Goal: Task Accomplishment & Management: Manage account settings

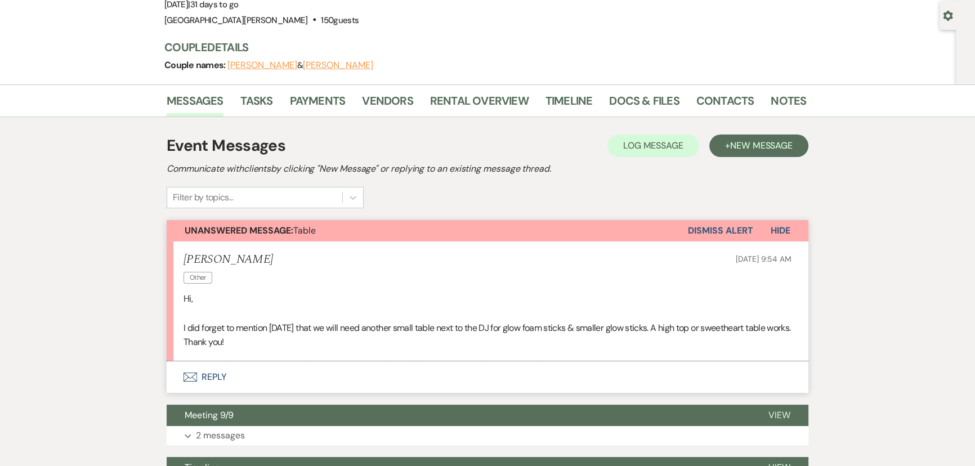
scroll to position [102, 0]
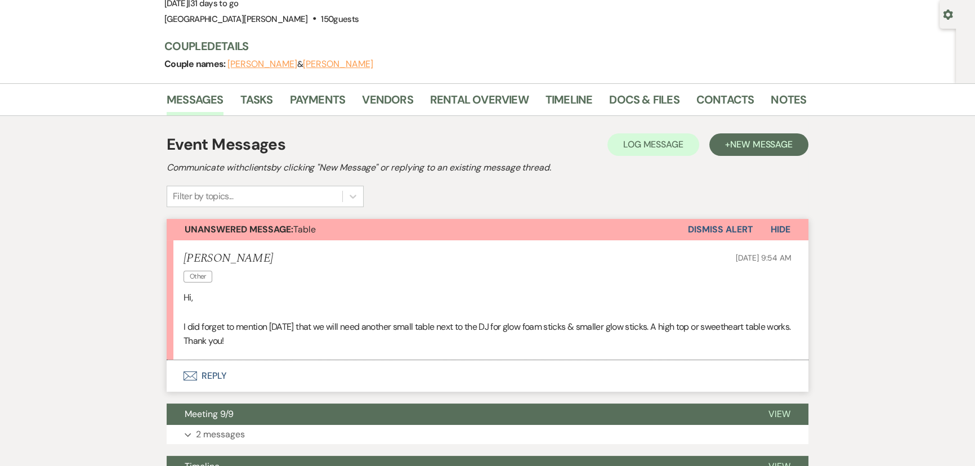
click at [217, 374] on button "Envelope Reply" at bounding box center [488, 376] width 642 height 32
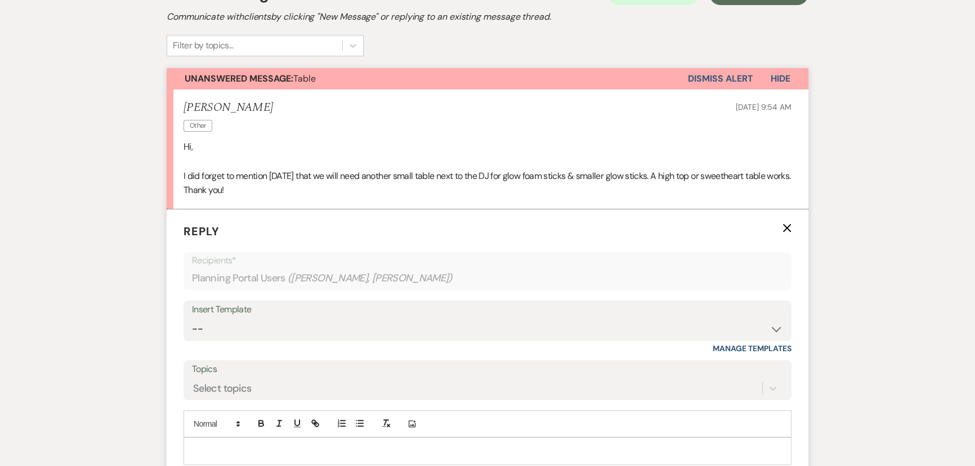
scroll to position [307, 0]
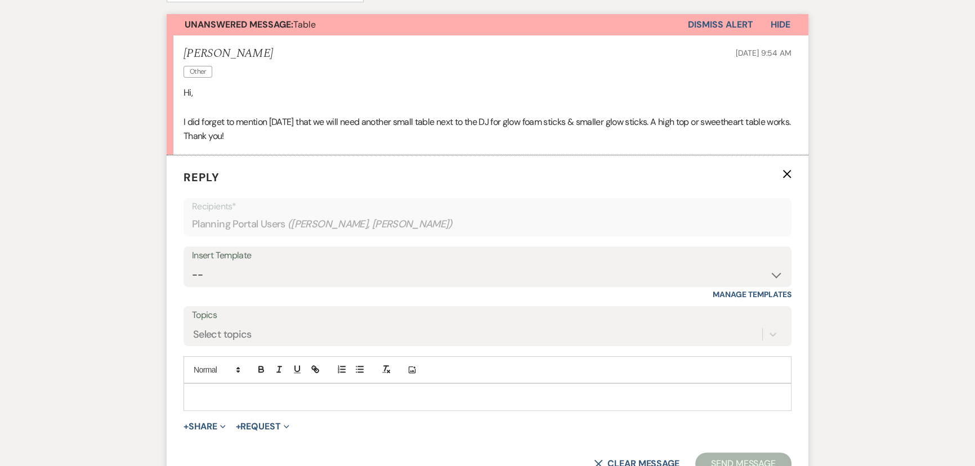
click at [419, 409] on div at bounding box center [487, 397] width 607 height 26
click at [426, 394] on p at bounding box center [488, 397] width 590 height 12
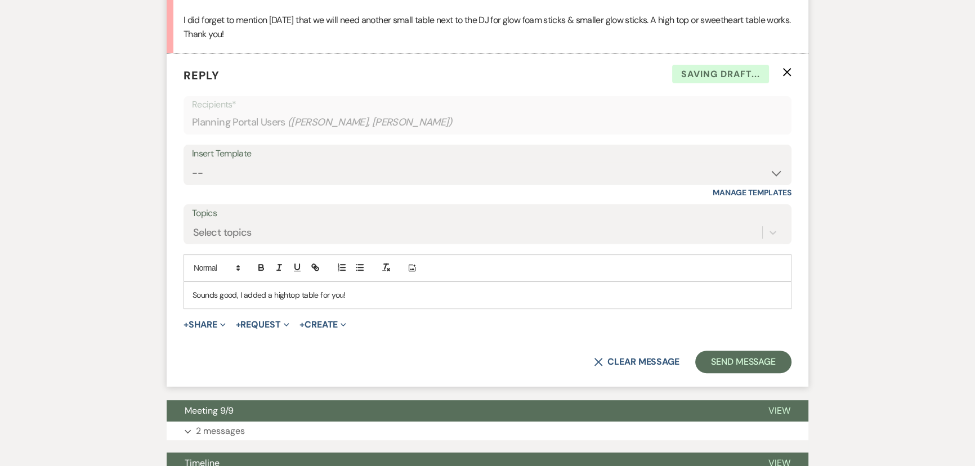
scroll to position [409, 0]
click at [728, 355] on button "Send Message" at bounding box center [743, 361] width 96 height 23
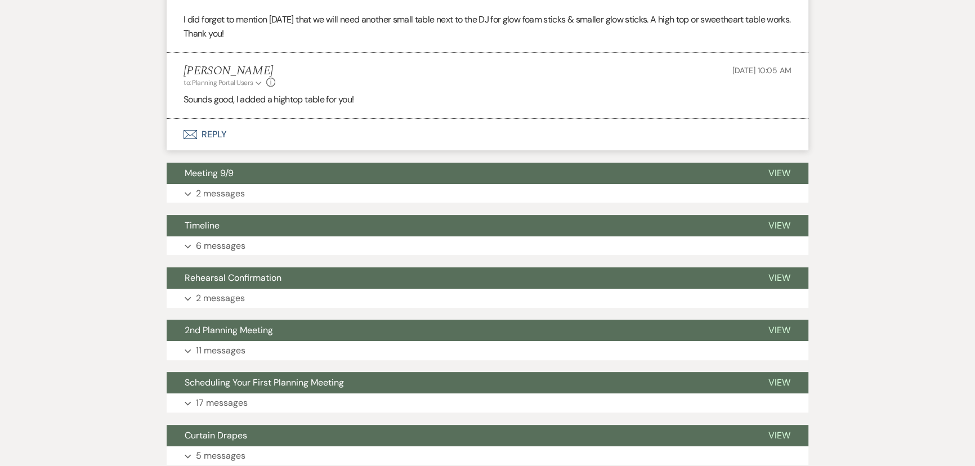
scroll to position [0, 0]
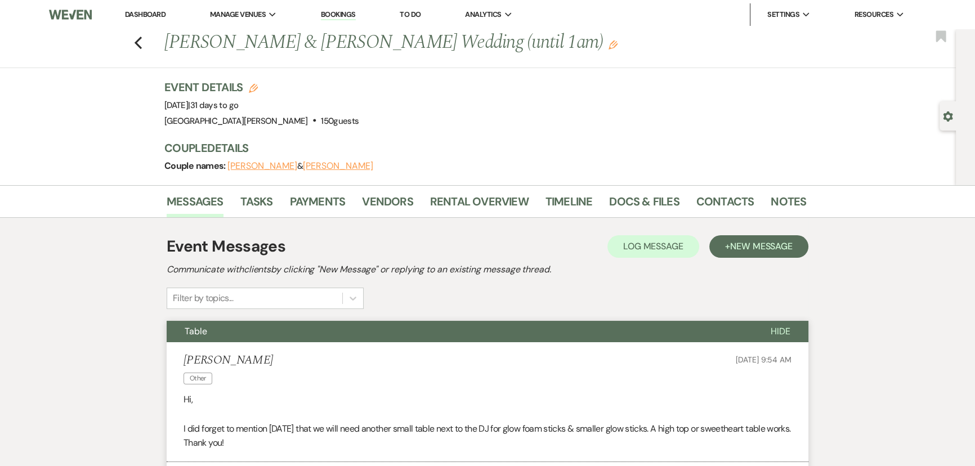
click at [146, 16] on link "Dashboard" at bounding box center [145, 15] width 41 height 10
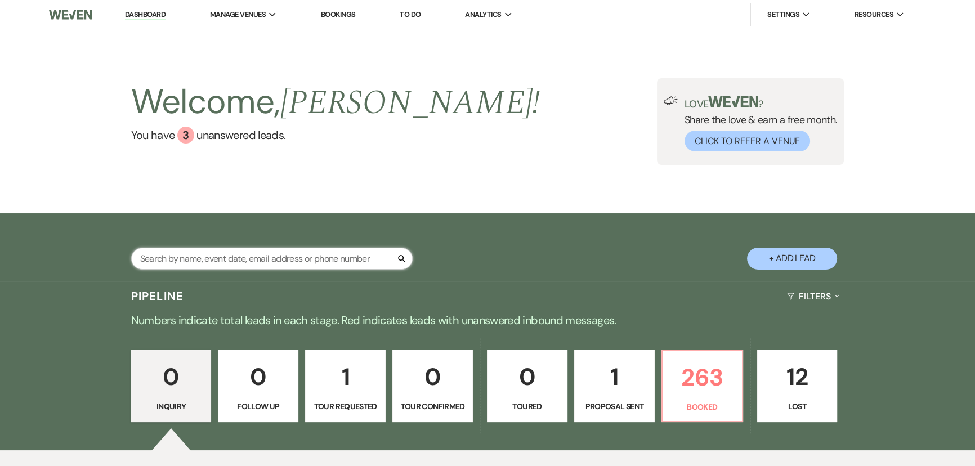
click at [331, 258] on input "text" at bounding box center [272, 259] width 282 height 22
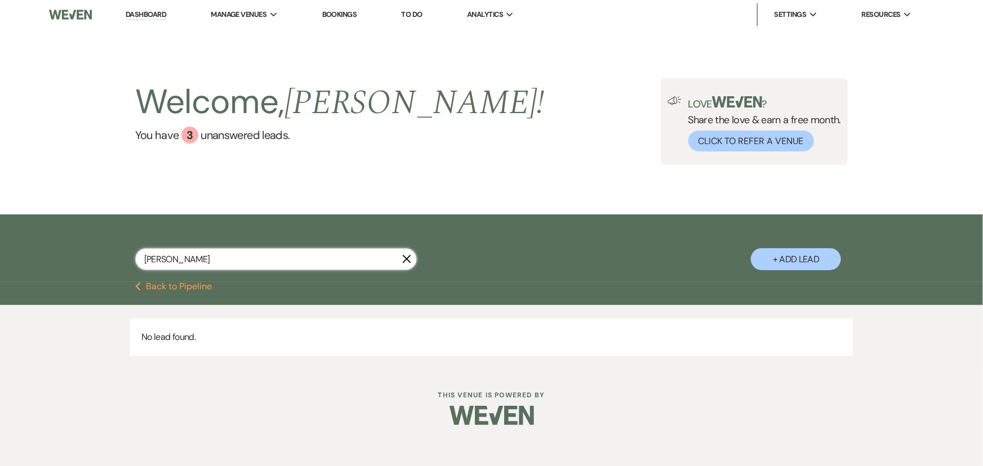
type input "cannata"
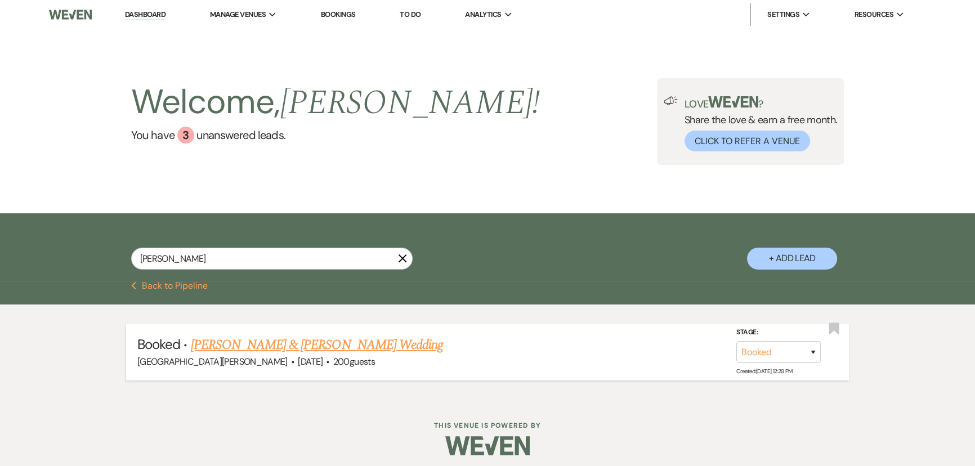
click at [327, 347] on link "[PERSON_NAME] & [PERSON_NAME] Wedding" at bounding box center [317, 345] width 252 height 20
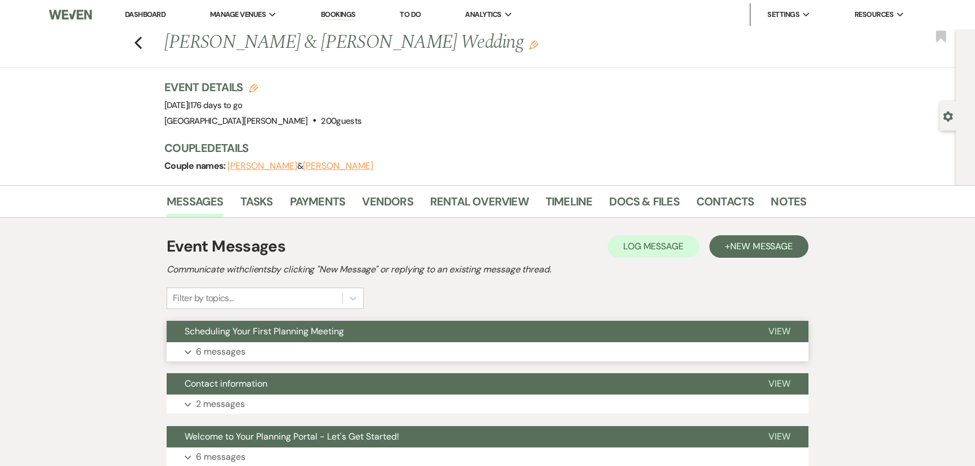
click at [338, 350] on button "Expand 6 messages" at bounding box center [488, 351] width 642 height 19
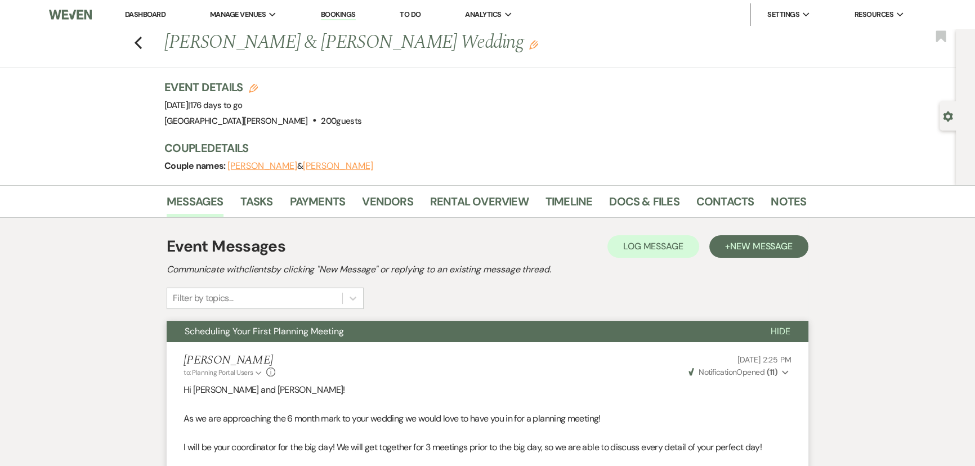
click at [228, 209] on li "Messages" at bounding box center [204, 203] width 74 height 27
click at [249, 203] on link "Tasks" at bounding box center [256, 205] width 33 height 25
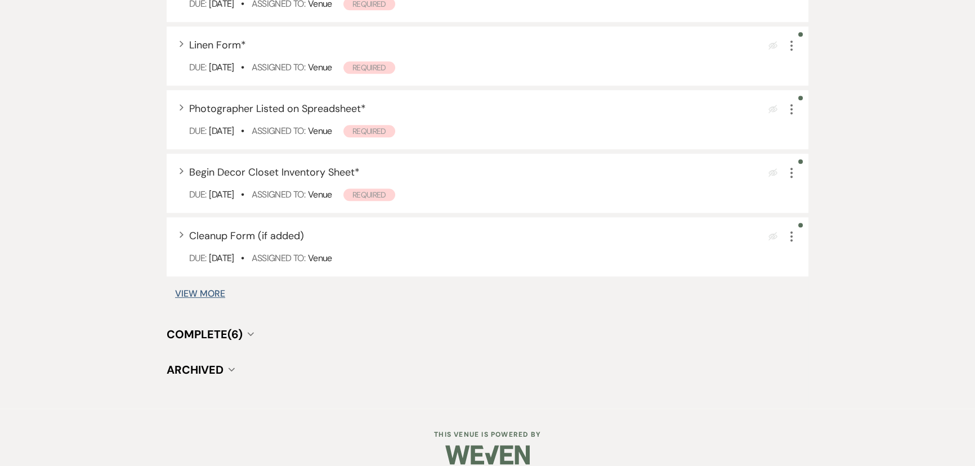
scroll to position [1063, 0]
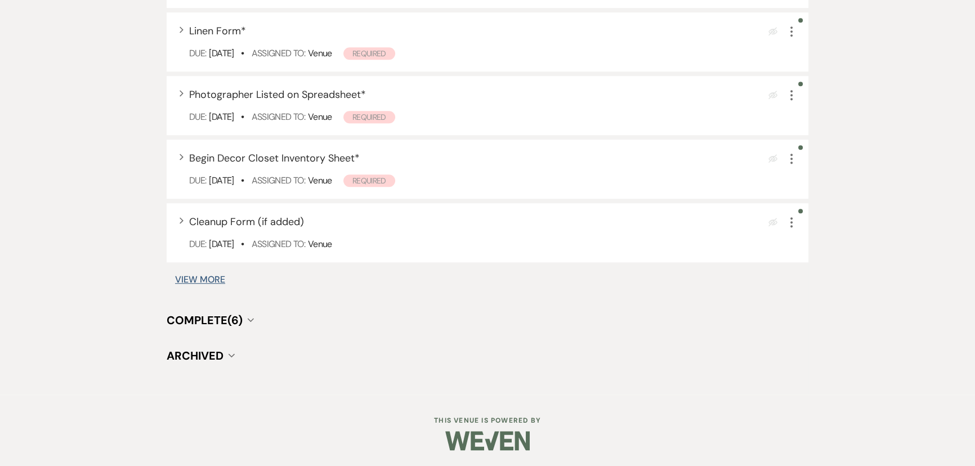
click at [208, 321] on span "Complete (6)" at bounding box center [205, 320] width 76 height 15
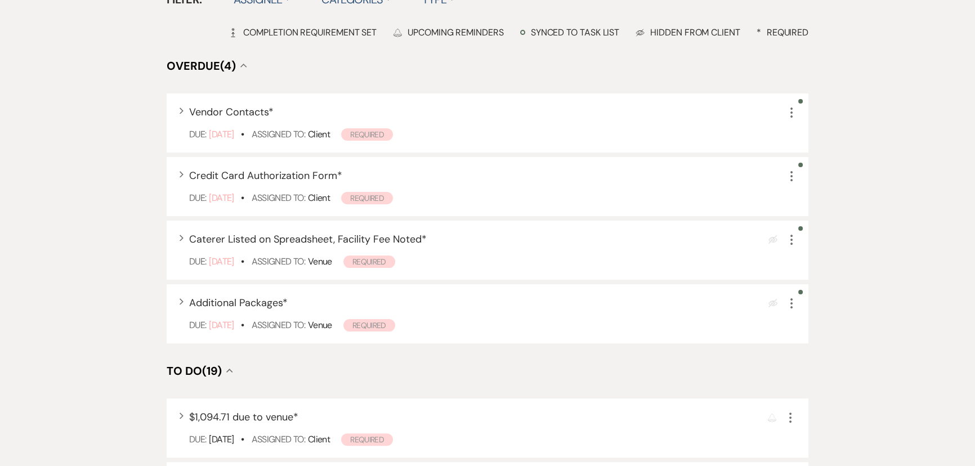
scroll to position [0, 0]
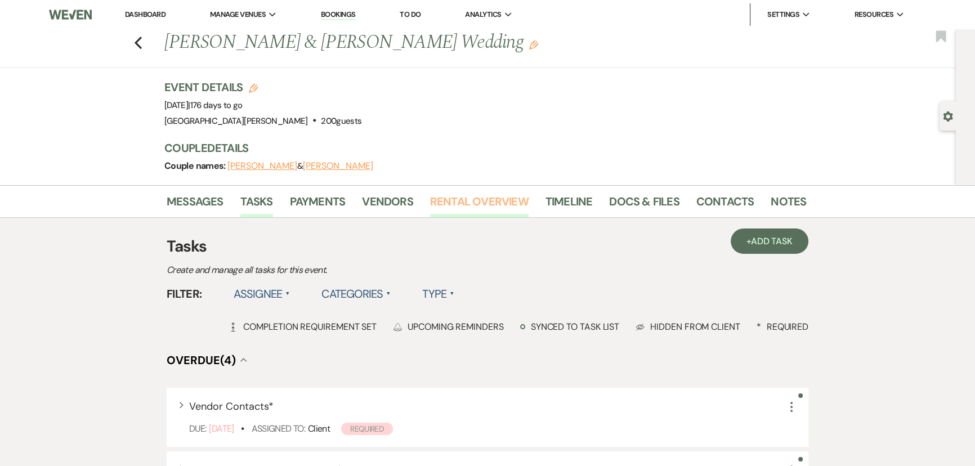
click at [472, 208] on link "Rental Overview" at bounding box center [479, 205] width 99 height 25
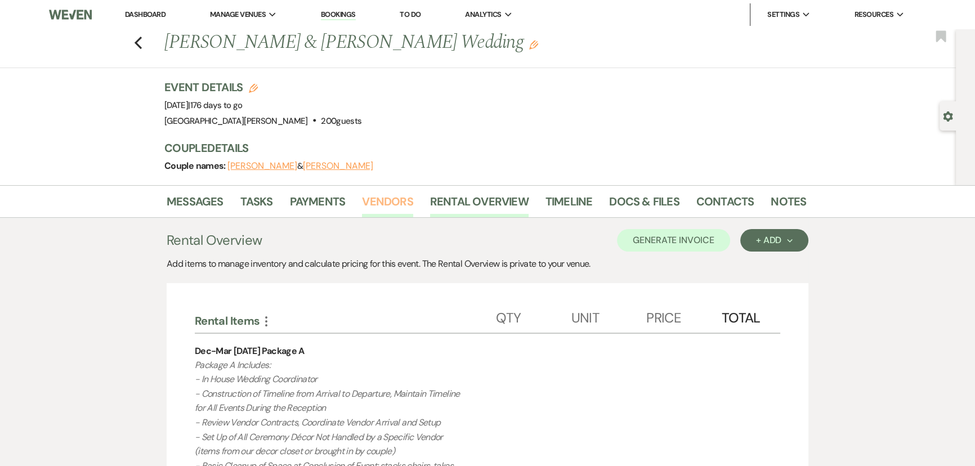
click at [390, 206] on link "Vendors" at bounding box center [387, 205] width 51 height 25
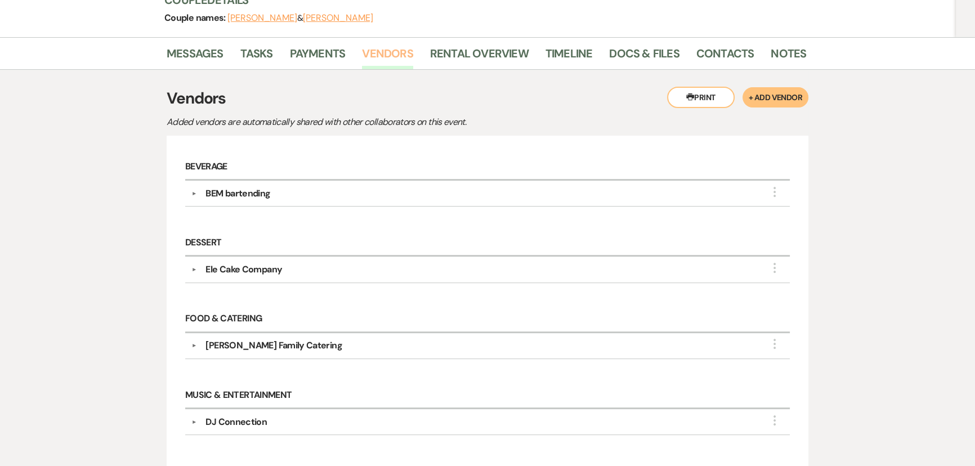
scroll to position [204, 0]
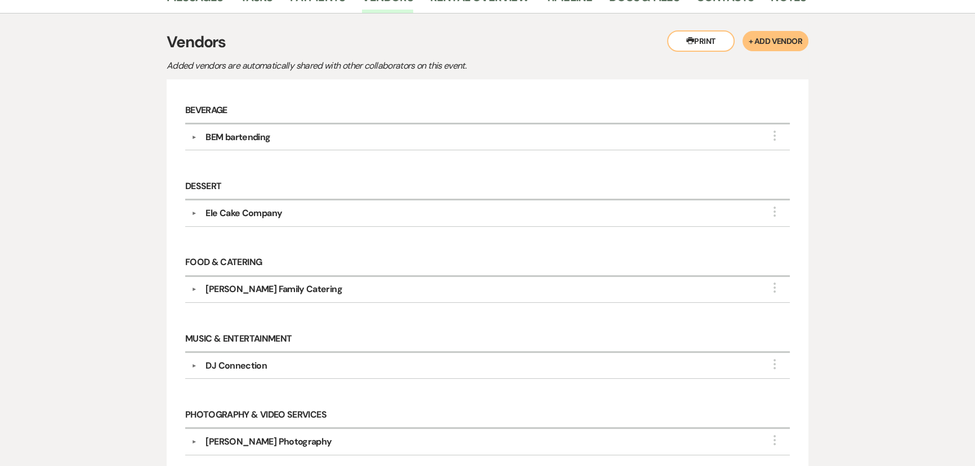
click at [252, 135] on div "BEM bartending" at bounding box center [238, 138] width 65 height 14
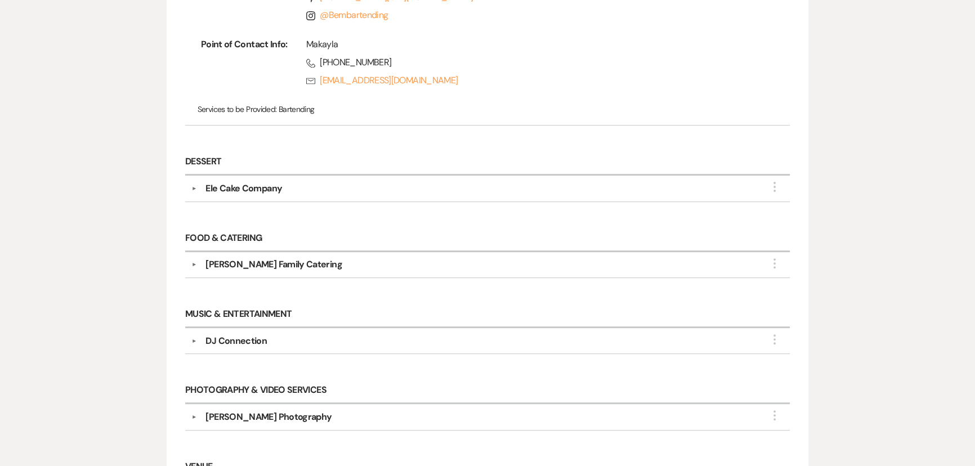
scroll to position [409, 0]
click at [225, 338] on div "DJ Connection" at bounding box center [236, 341] width 61 height 14
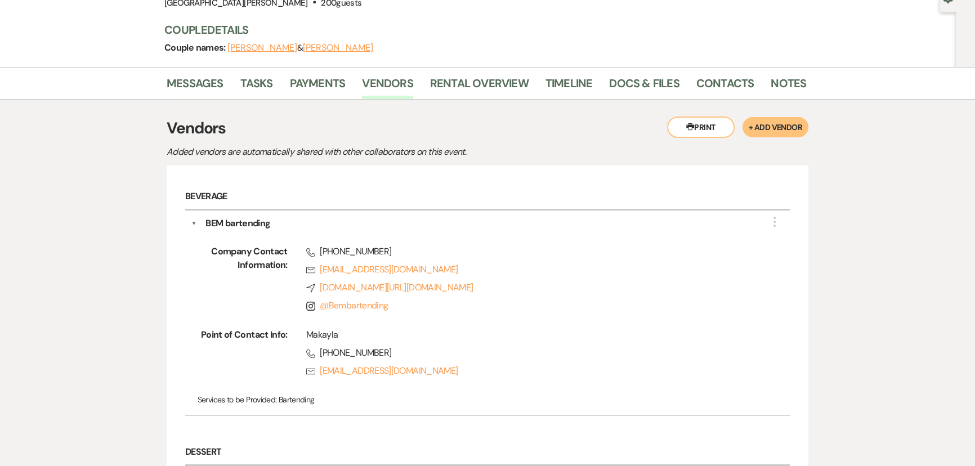
scroll to position [0, 0]
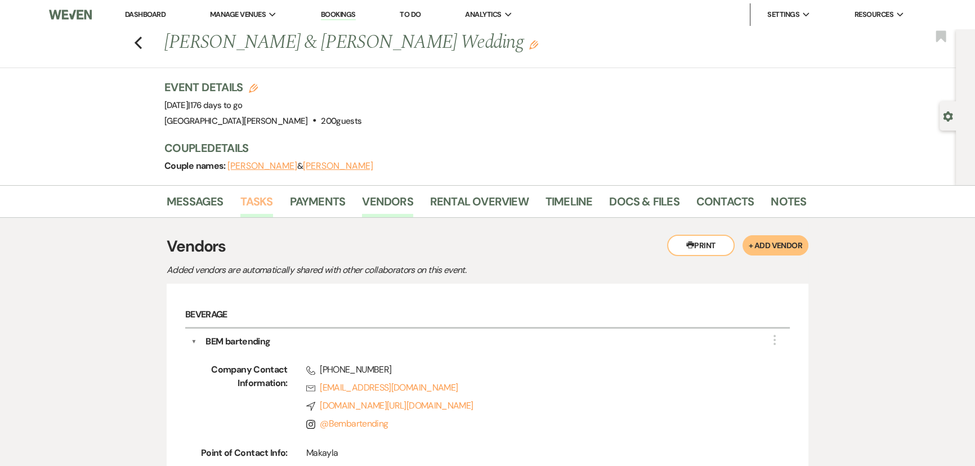
click at [243, 203] on link "Tasks" at bounding box center [256, 205] width 33 height 25
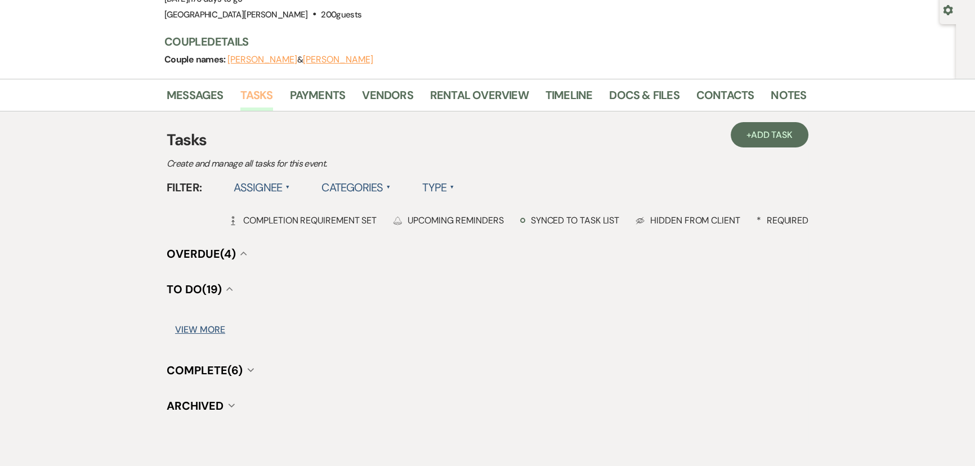
scroll to position [157, 0]
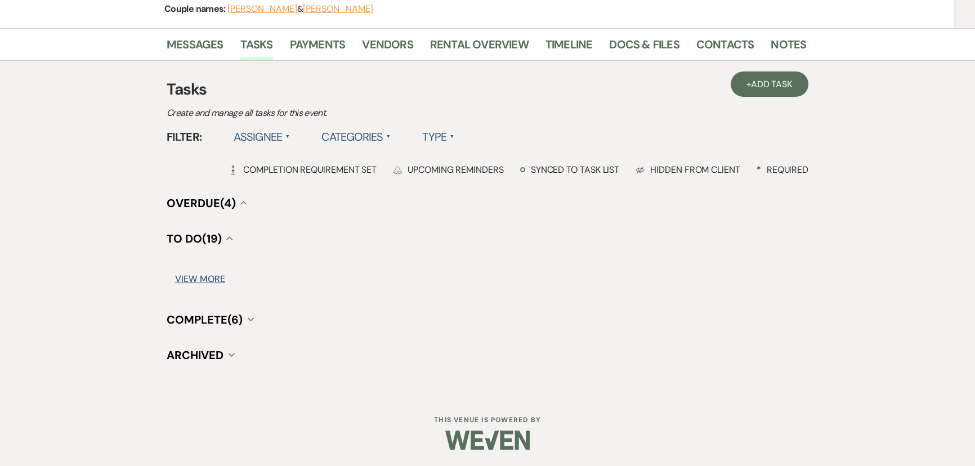
click at [216, 314] on span "Complete (6)" at bounding box center [205, 320] width 76 height 15
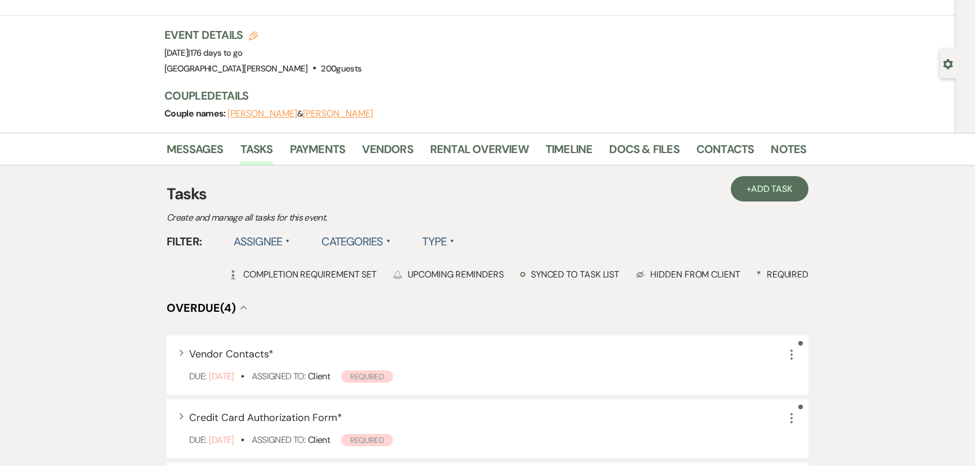
scroll to position [0, 0]
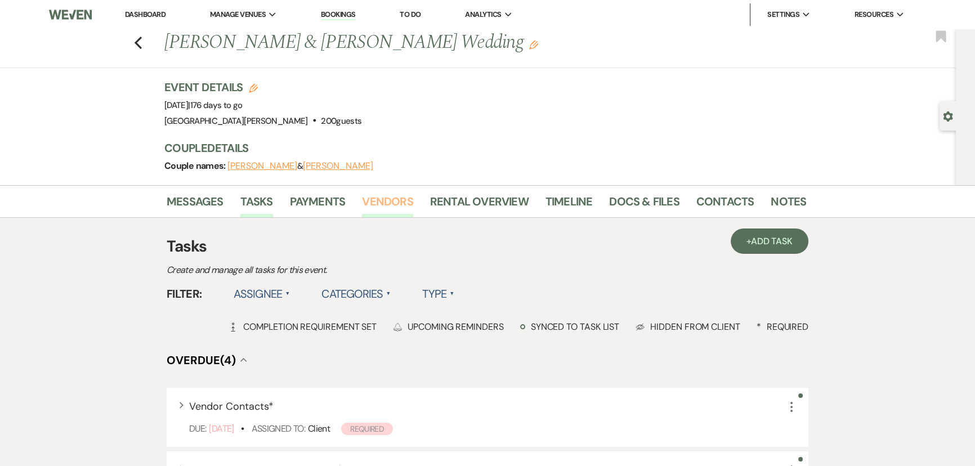
click at [382, 206] on link "Vendors" at bounding box center [387, 205] width 51 height 25
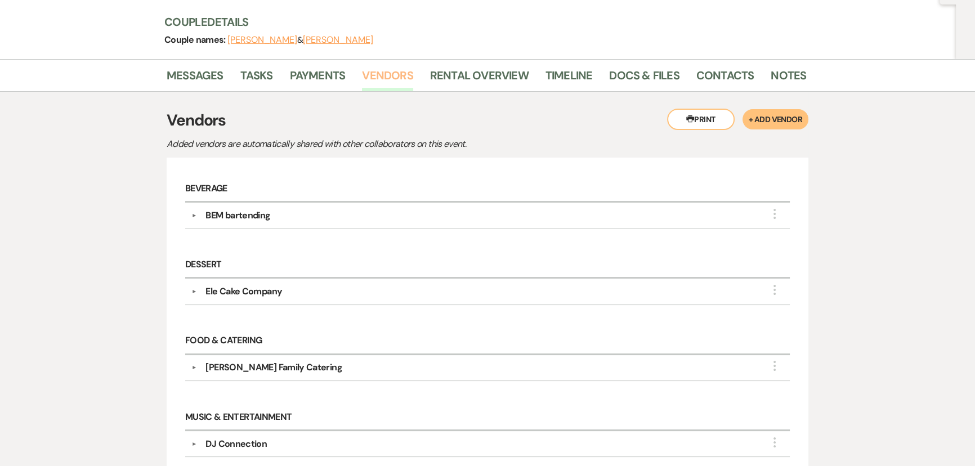
scroll to position [358, 0]
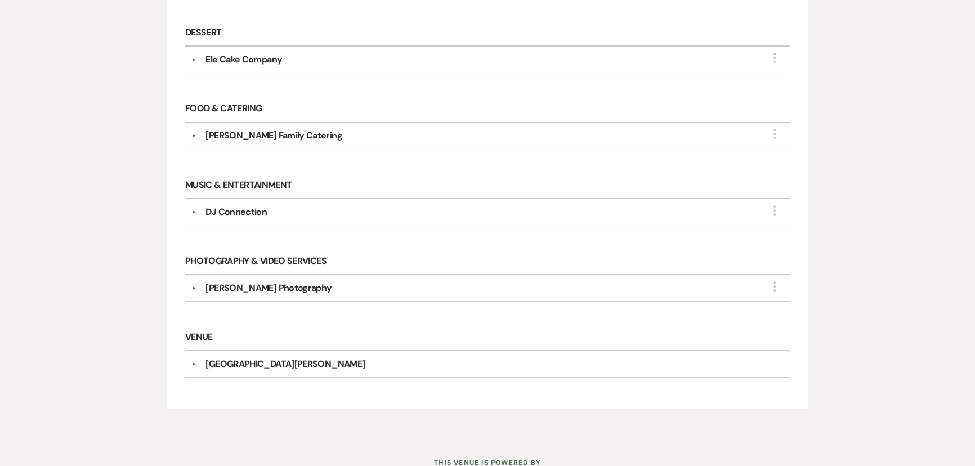
click at [239, 282] on div "Renee Ryan Photography" at bounding box center [269, 289] width 126 height 14
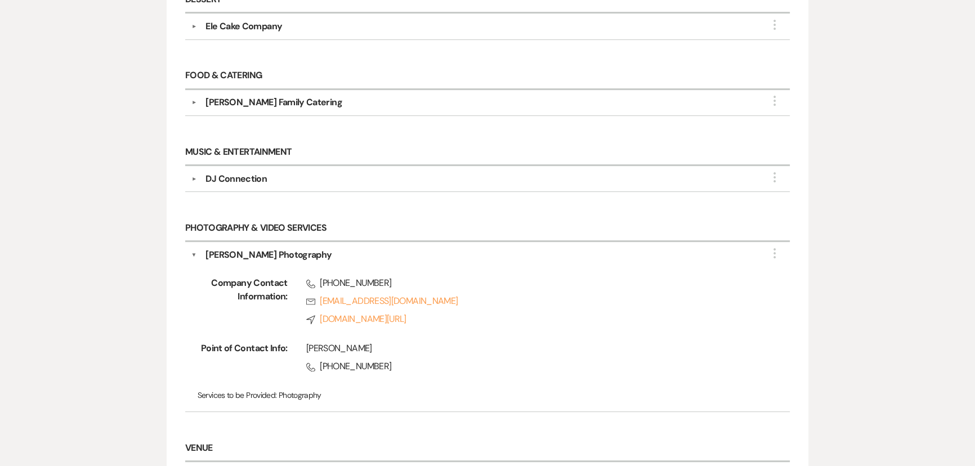
scroll to position [409, 0]
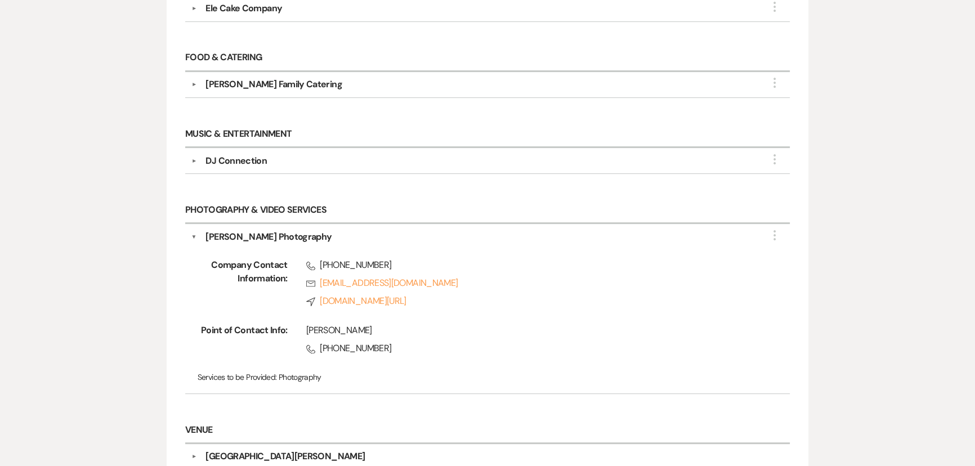
drag, startPoint x: 394, startPoint y: 345, endPoint x: 329, endPoint y: 347, distance: 64.8
click at [329, 347] on span "Phone +1 (217) 762-5462" at bounding box center [530, 349] width 448 height 14
copy span "(217) 762-5462"
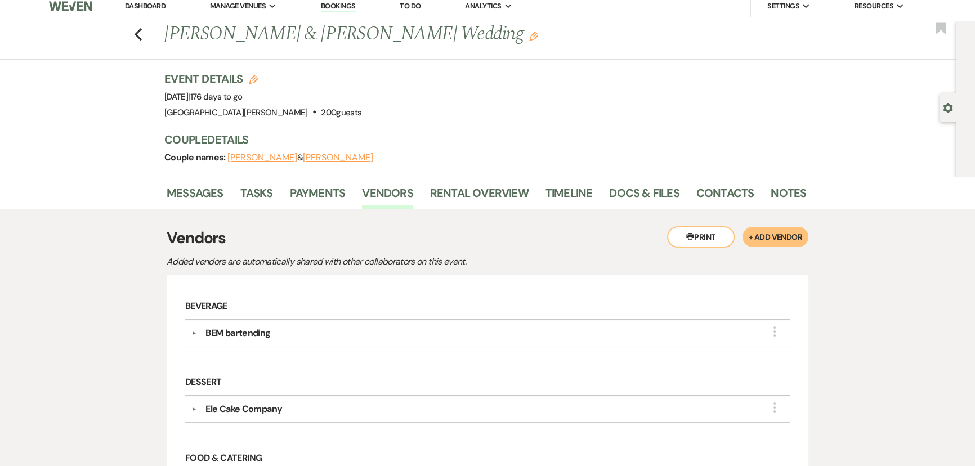
scroll to position [0, 0]
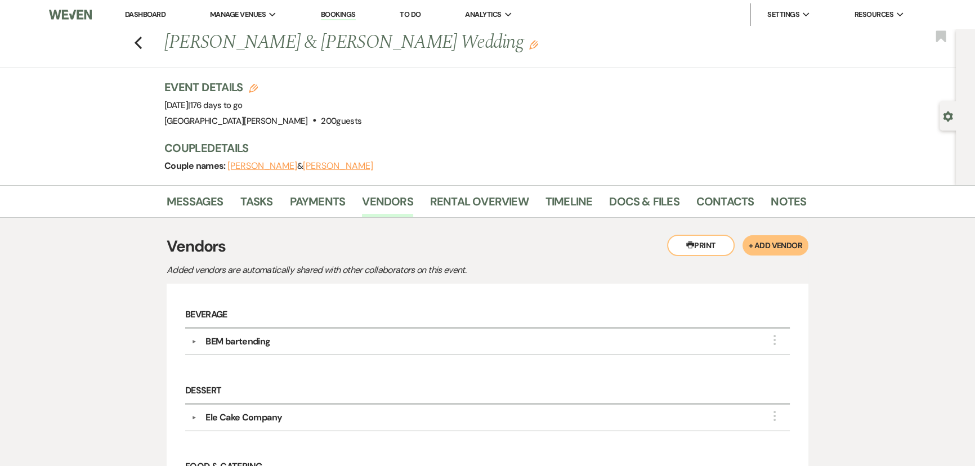
click at [398, 126] on div "Event Details Edit Event Date: Friday, March 6th, 2026 | 176 days to go Venue: …" at bounding box center [479, 104] width 631 height 50
click at [468, 196] on link "Rental Overview" at bounding box center [479, 205] width 99 height 25
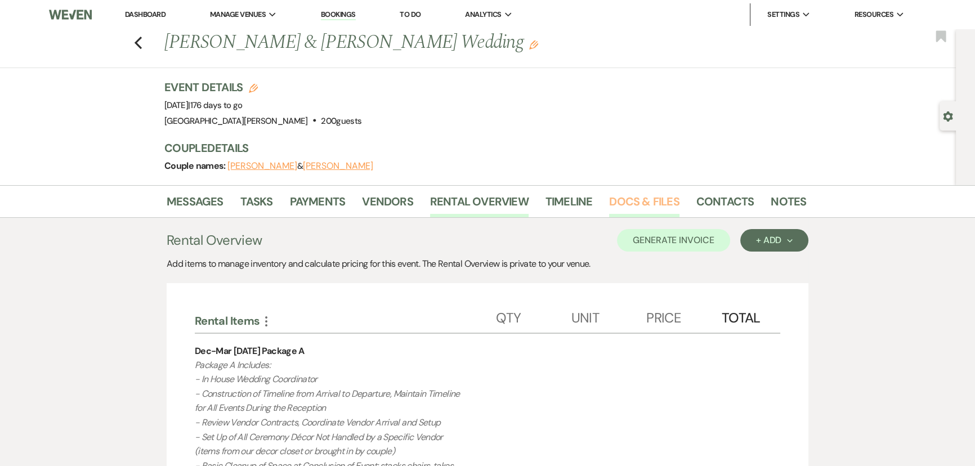
click at [658, 202] on link "Docs & Files" at bounding box center [644, 205] width 70 height 25
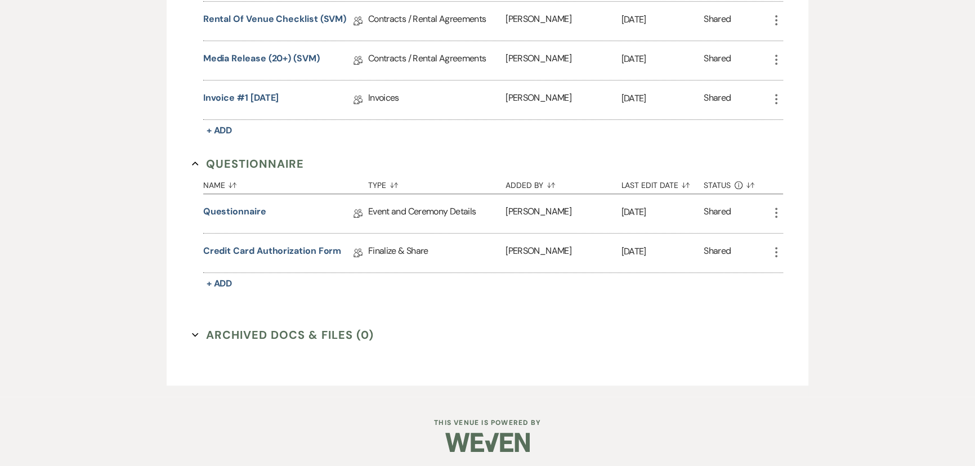
scroll to position [636, 0]
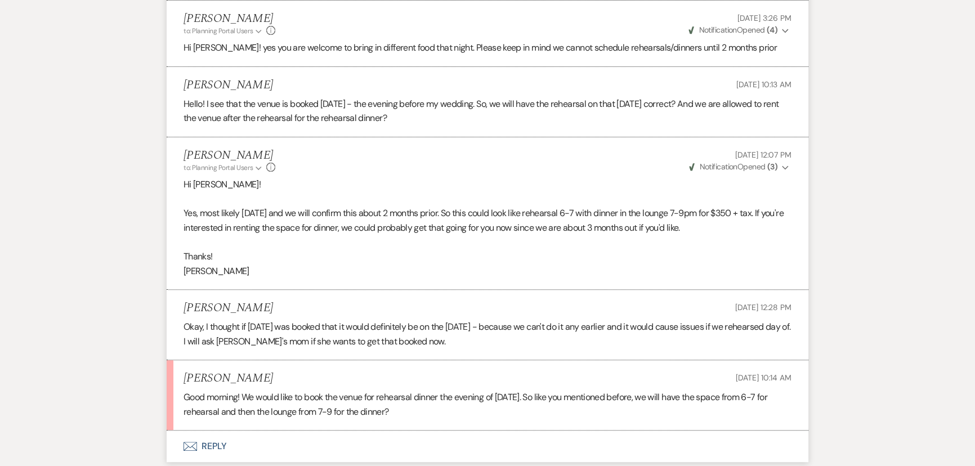
scroll to position [470, 0]
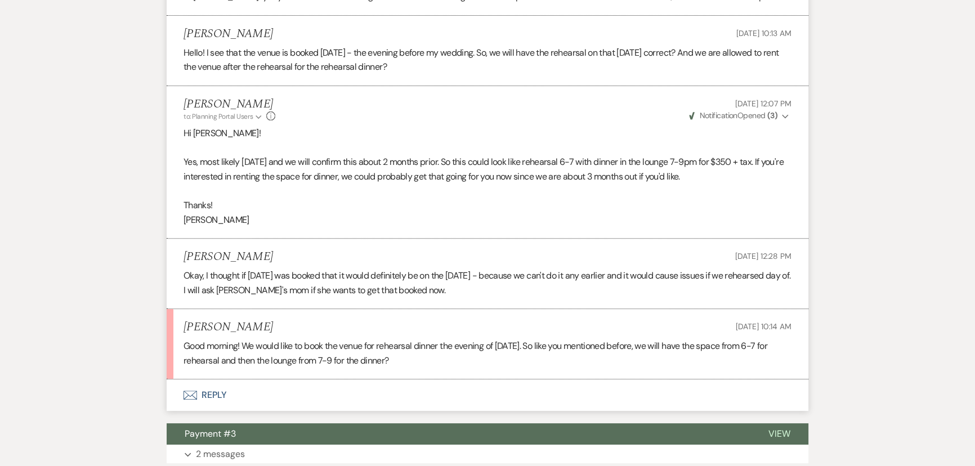
drag, startPoint x: 377, startPoint y: 360, endPoint x: 438, endPoint y: 362, distance: 60.8
click at [437, 361] on p "Good morning! We would like to book the venue for rehearsal dinner the evening …" at bounding box center [488, 353] width 608 height 29
click at [214, 396] on button "Envelope Reply" at bounding box center [488, 396] width 642 height 32
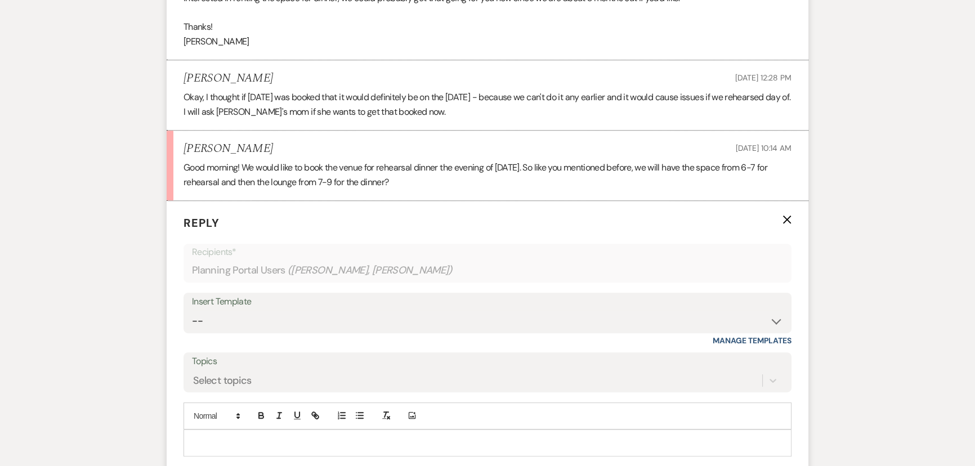
scroll to position [828, 0]
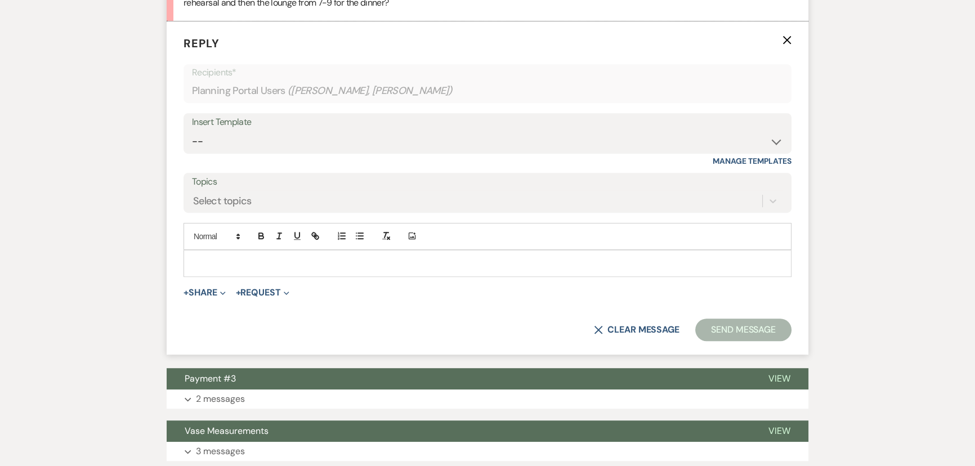
click at [246, 267] on p at bounding box center [488, 263] width 590 height 12
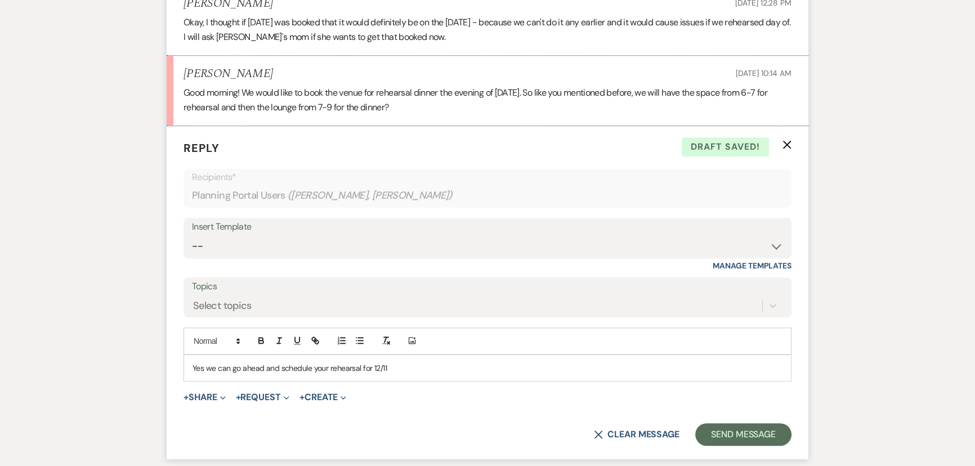
scroll to position [726, 0]
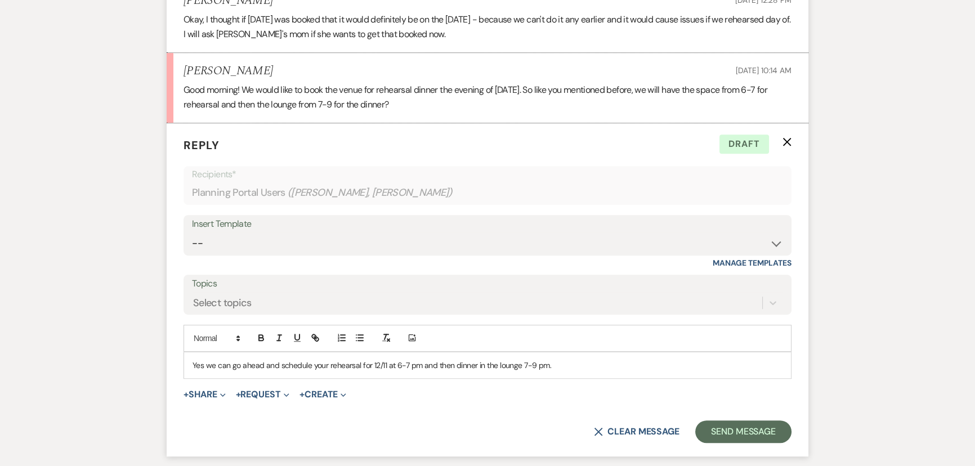
click at [569, 363] on p "Yes we can go ahead and schedule your rehearsal for 12/11 at 6-7 pm and then di…" at bounding box center [488, 365] width 590 height 12
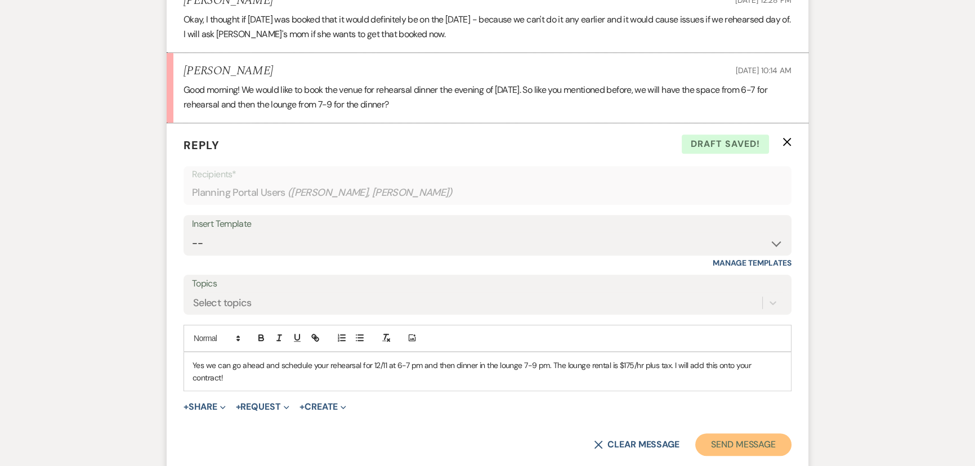
click at [752, 434] on button "Send Message" at bounding box center [743, 445] width 96 height 23
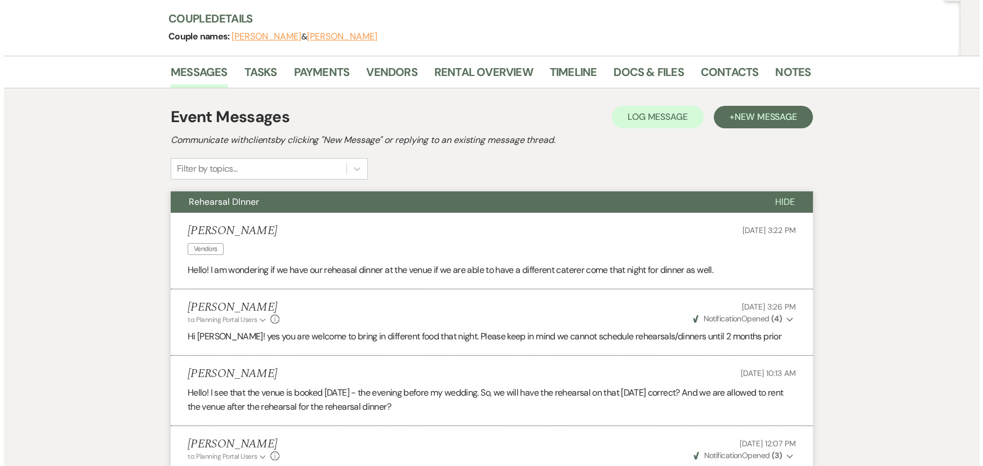
scroll to position [0, 0]
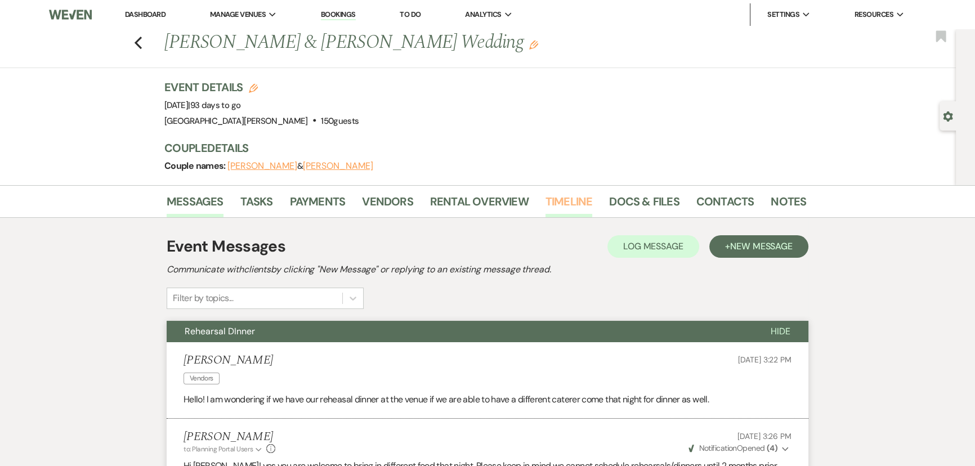
click at [557, 201] on link "Timeline" at bounding box center [569, 205] width 47 height 25
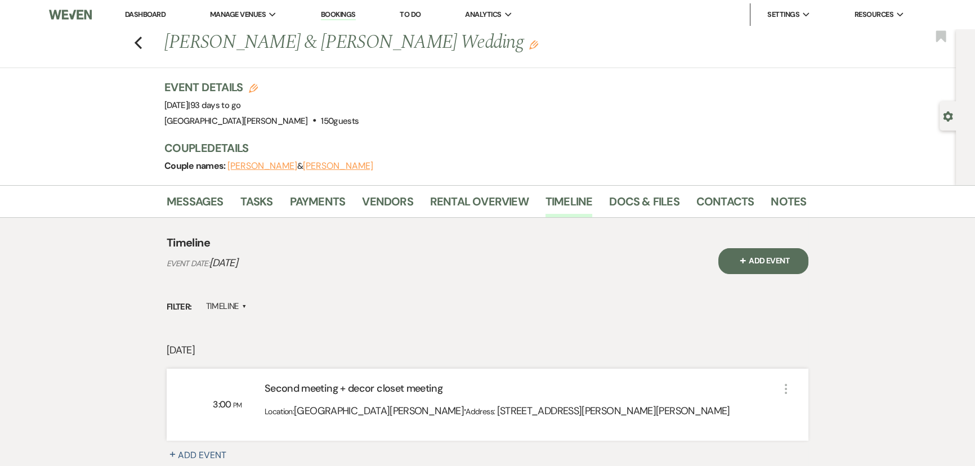
click at [755, 258] on button "+ Add Event" at bounding box center [764, 261] width 90 height 26
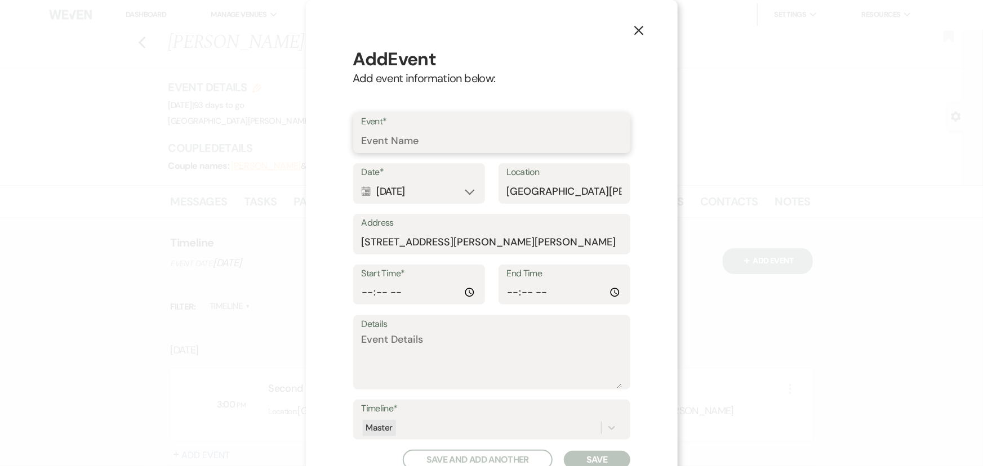
click at [499, 137] on input "Event*" at bounding box center [492, 141] width 260 height 22
type input "Rehearsal"
click at [413, 191] on div "Calendar Dec 13, 2025 Expand" at bounding box center [419, 192] width 115 height 22
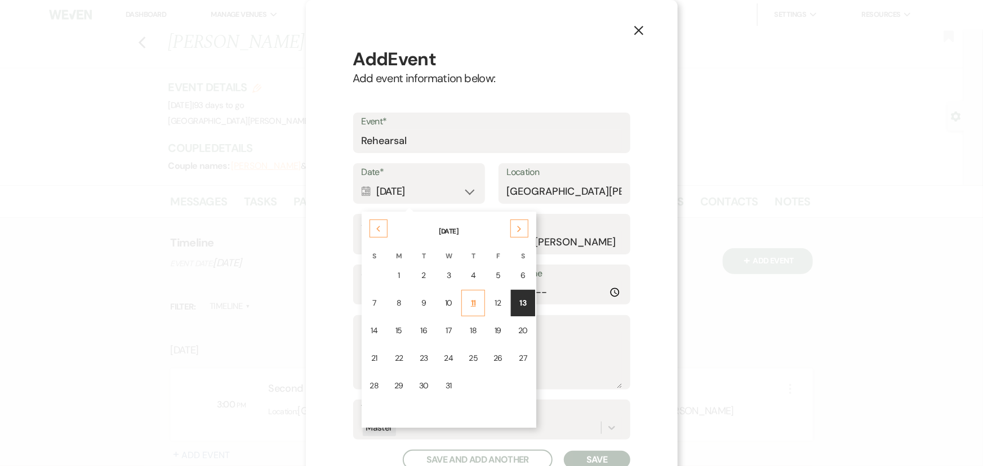
click at [469, 303] on div "11" at bounding box center [473, 303] width 9 height 12
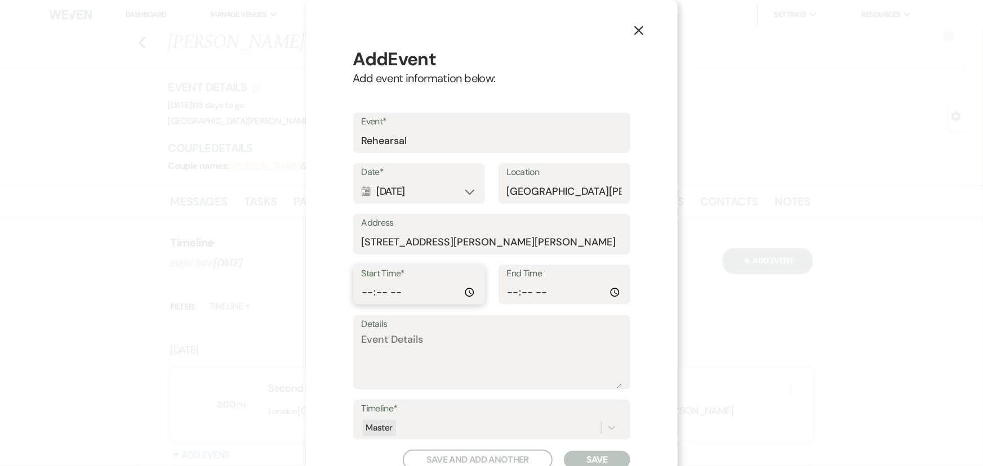
click at [362, 293] on input "Start Time*" at bounding box center [419, 293] width 115 height 22
click at [395, 294] on input "Start Time*" at bounding box center [419, 293] width 115 height 22
type input "18:00"
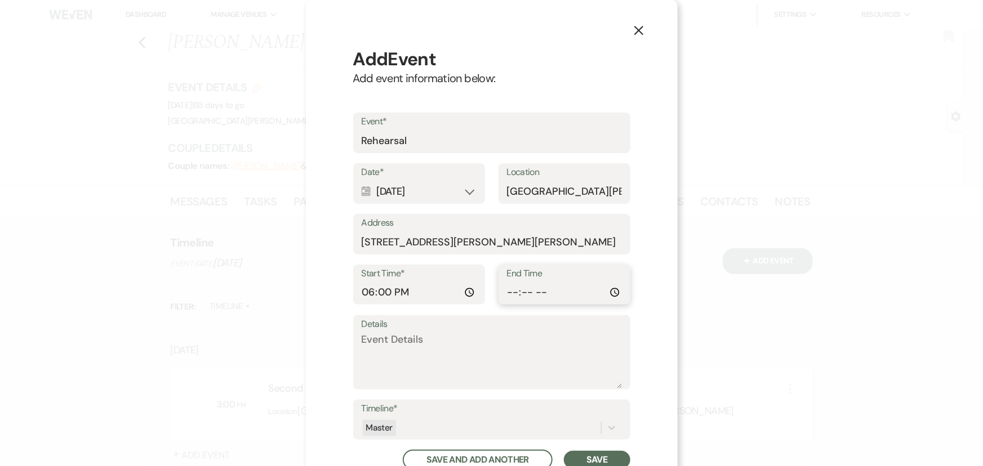
click at [507, 292] on input "End Time" at bounding box center [564, 293] width 115 height 22
click at [544, 292] on input "End Time" at bounding box center [564, 293] width 115 height 22
type input "19:00"
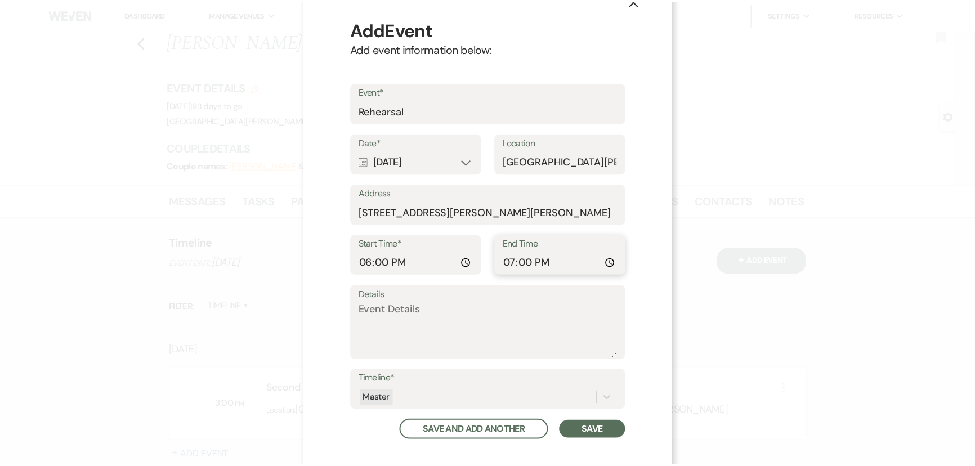
scroll to position [57, 0]
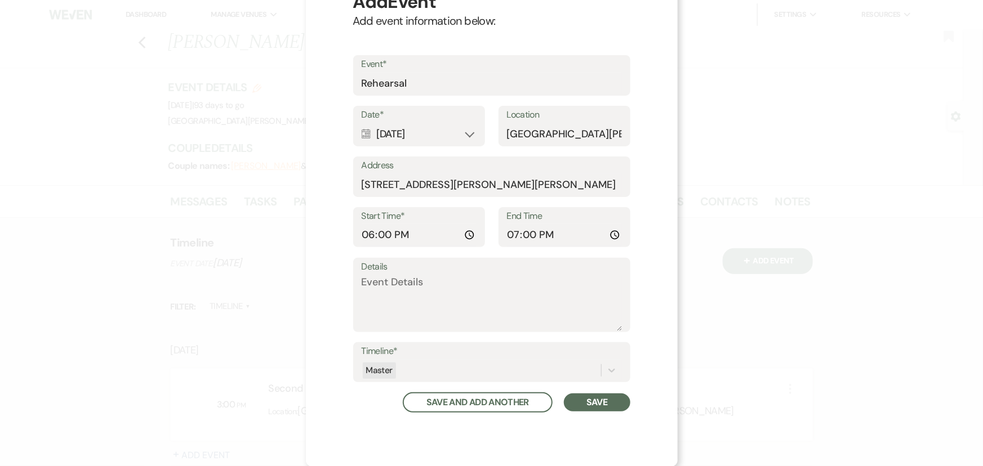
drag, startPoint x: 606, startPoint y: 392, endPoint x: 603, endPoint y: 399, distance: 7.1
click at [605, 394] on button "Save" at bounding box center [597, 403] width 66 height 18
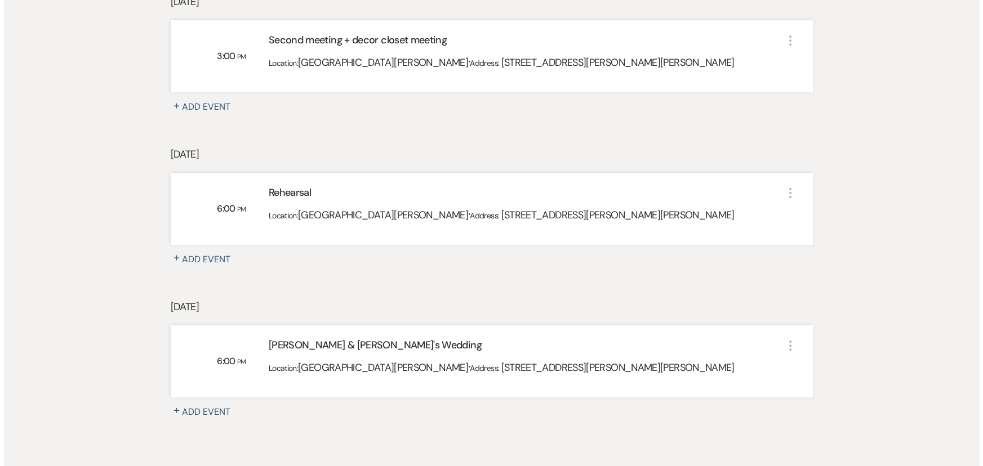
scroll to position [409, 0]
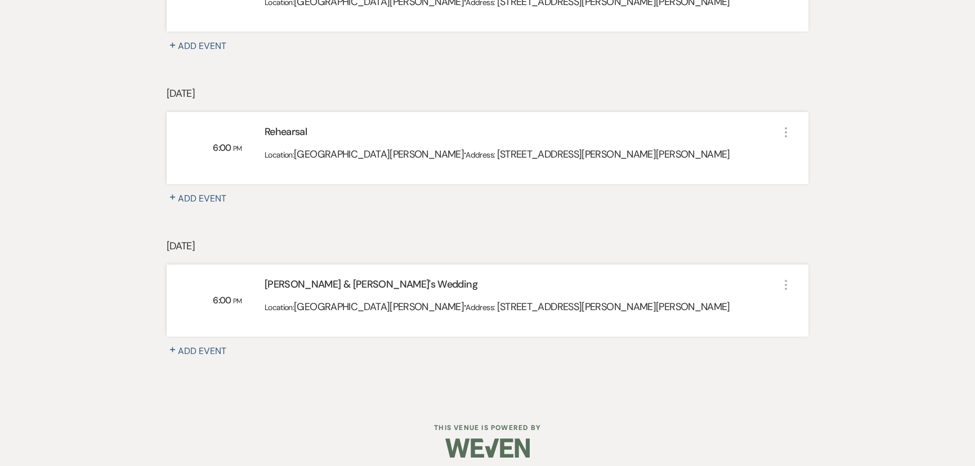
click at [203, 195] on button "+ Add Event" at bounding box center [203, 199] width 73 height 14
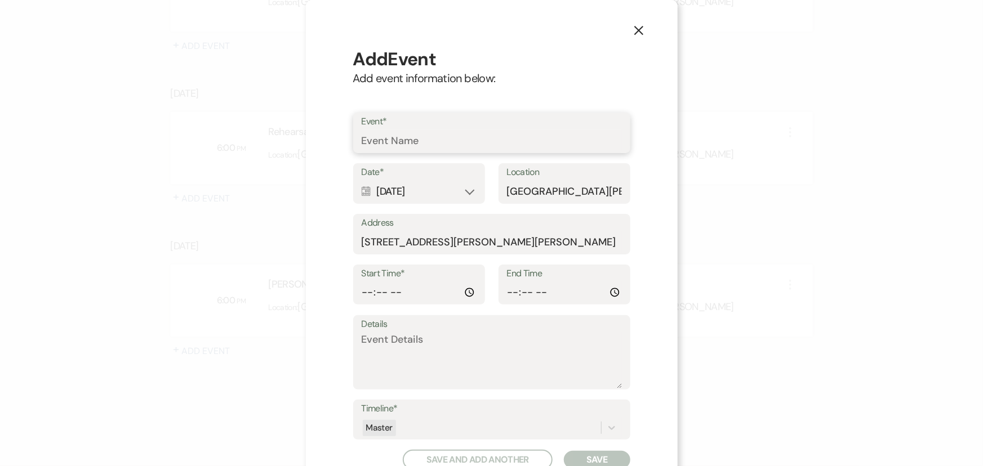
click at [403, 147] on input "Event*" at bounding box center [492, 141] width 260 height 22
type input "Rehearsal Dinner"
click at [362, 291] on input "Start Time*" at bounding box center [419, 293] width 115 height 22
click at [403, 295] on input "Start Time*" at bounding box center [419, 293] width 115 height 22
type input "19:00"
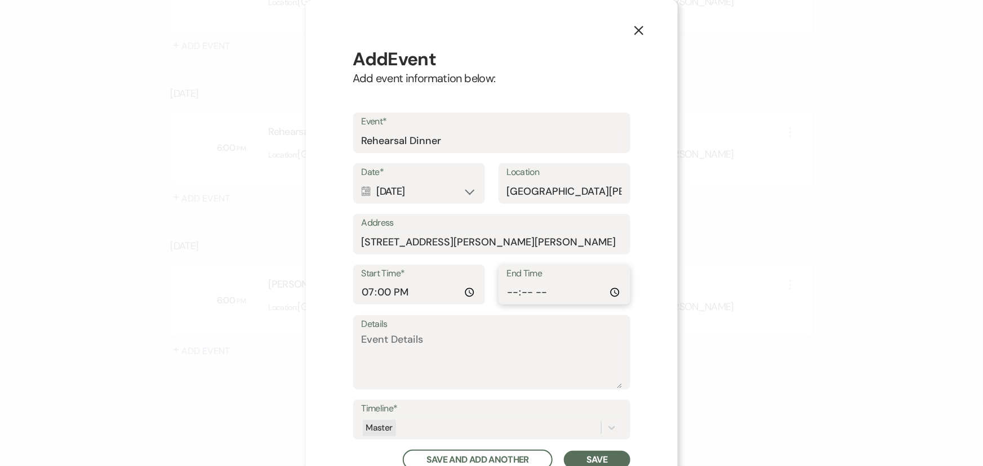
click at [507, 296] on input "End Time" at bounding box center [564, 293] width 115 height 22
click at [541, 289] on input "End Time" at bounding box center [564, 293] width 115 height 22
type input "21:00"
click at [623, 324] on div "Details" at bounding box center [491, 352] width 277 height 75
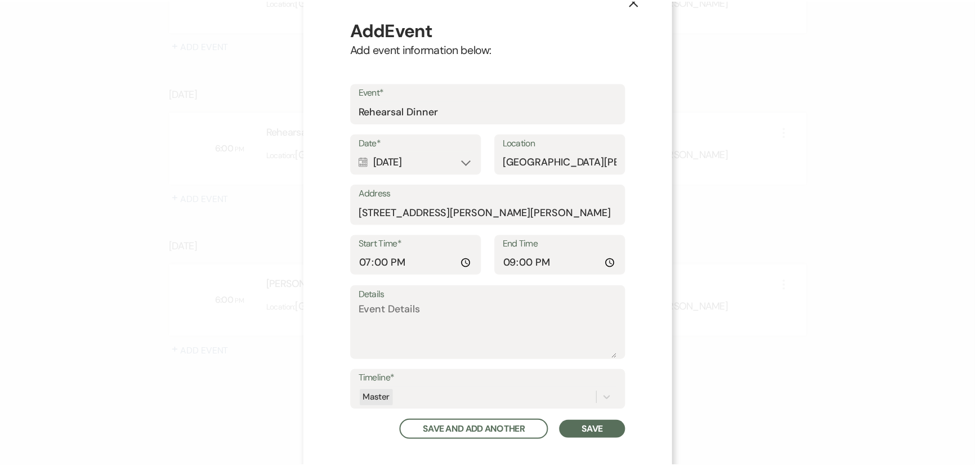
scroll to position [57, 0]
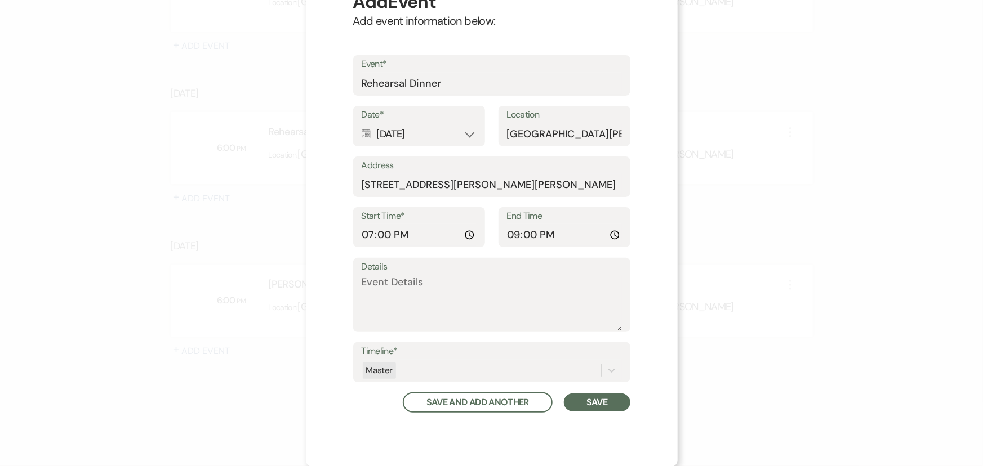
click at [606, 397] on button "Save" at bounding box center [597, 403] width 66 height 18
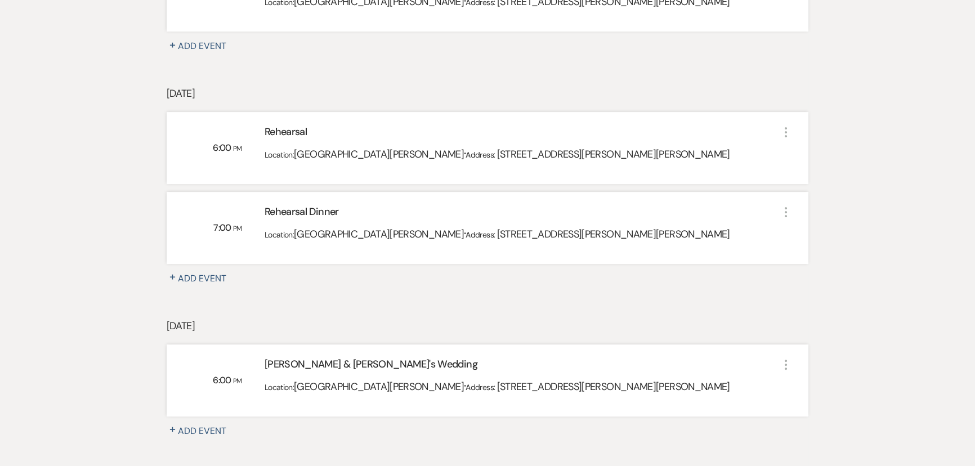
scroll to position [0, 0]
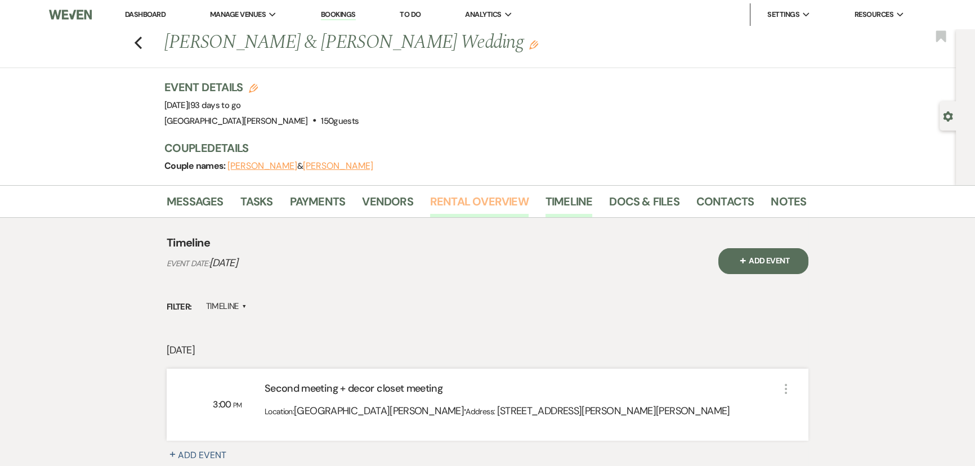
click at [461, 198] on link "Rental Overview" at bounding box center [479, 205] width 99 height 25
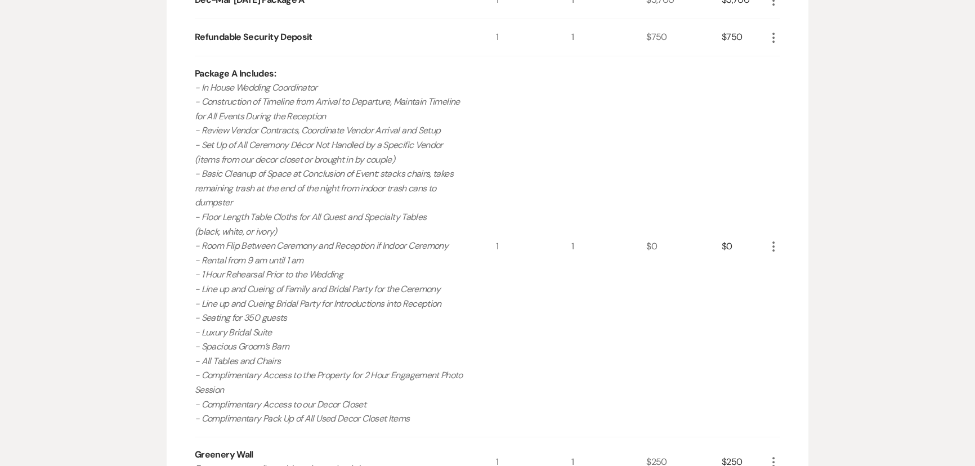
scroll to position [153, 0]
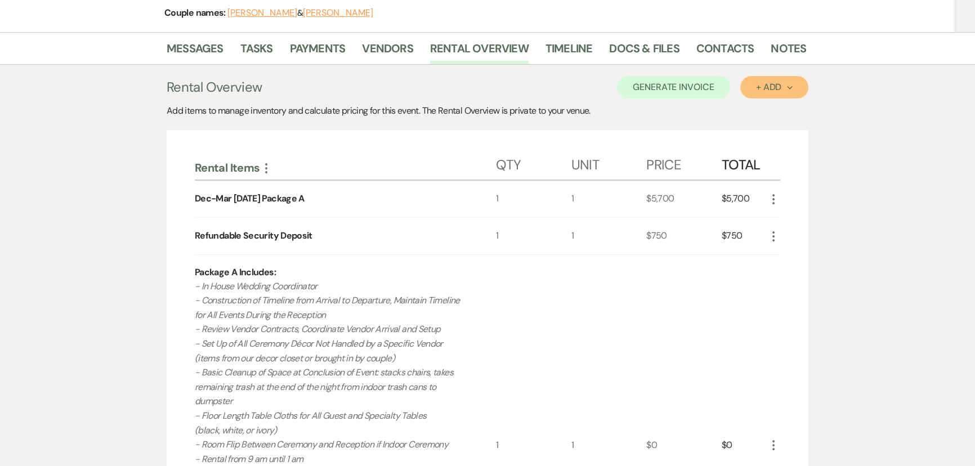
click at [761, 88] on div "+ Add Next" at bounding box center [774, 87] width 37 height 9
click at [764, 106] on button "Item" at bounding box center [768, 112] width 57 height 17
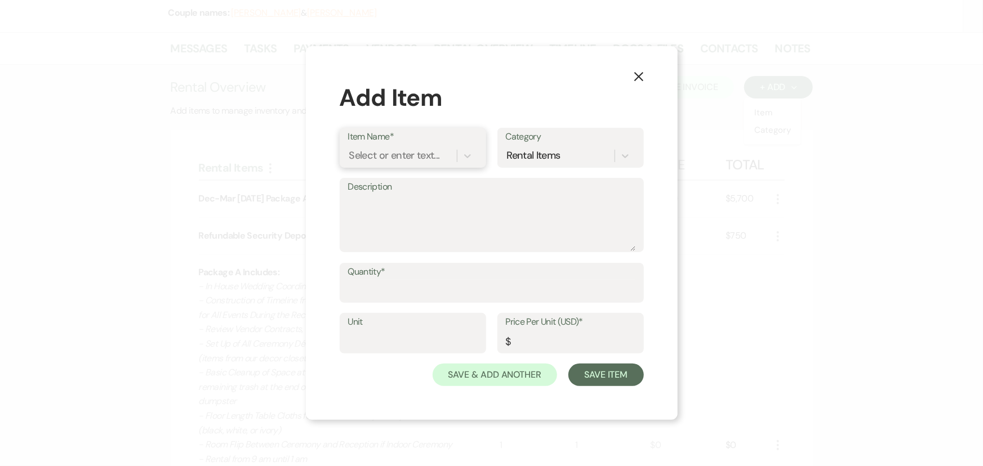
click at [439, 150] on div "Select or enter text..." at bounding box center [394, 155] width 91 height 15
type input "loung"
click at [399, 184] on div "Hourly Rental of Lounge" at bounding box center [413, 184] width 130 height 23
type textarea "Access to the lounge space only Up to 75 guests"
type input "1"
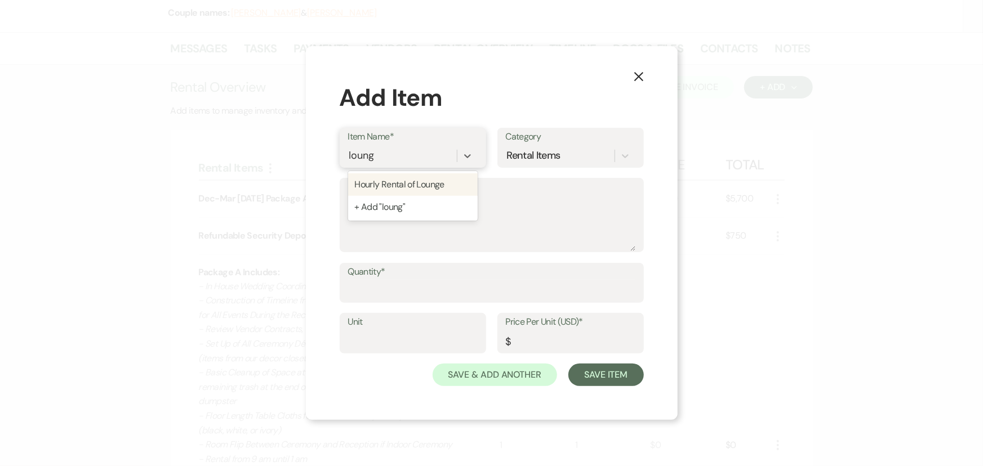
type input "175"
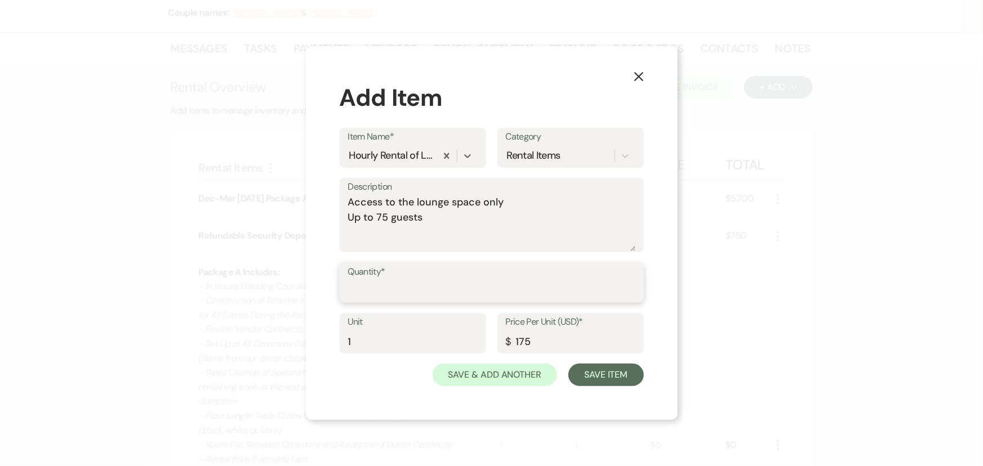
click at [390, 287] on input "Quantity*" at bounding box center [491, 291] width 287 height 22
type input "1"
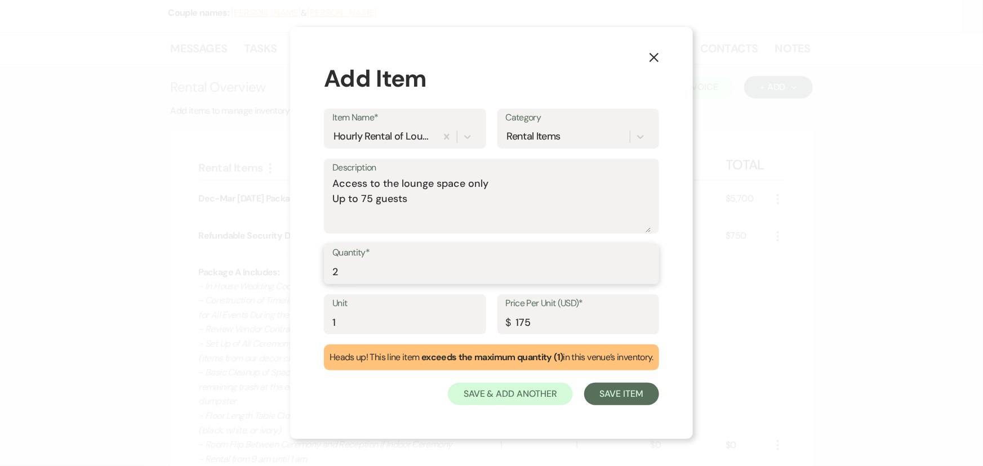
type input "2"
click at [382, 398] on div "Save & Add Another Save Item" at bounding box center [491, 394] width 335 height 23
click at [631, 397] on button "Save Item" at bounding box center [621, 394] width 75 height 23
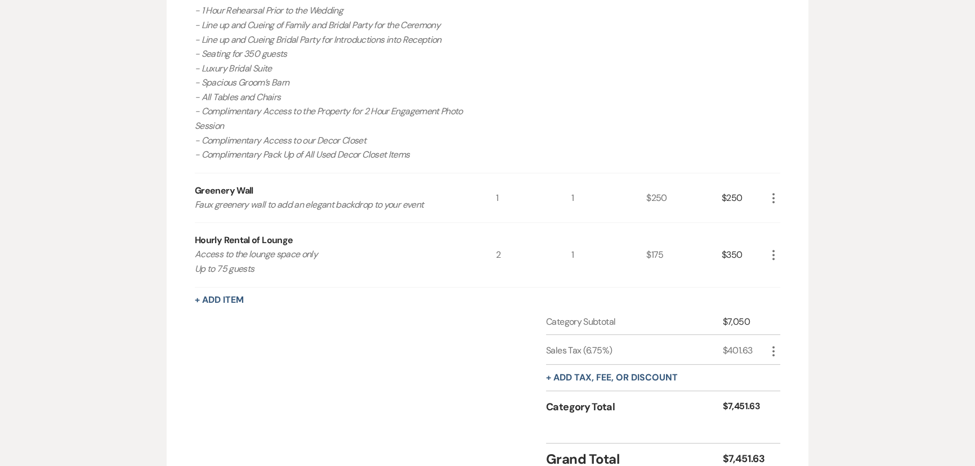
scroll to position [717, 0]
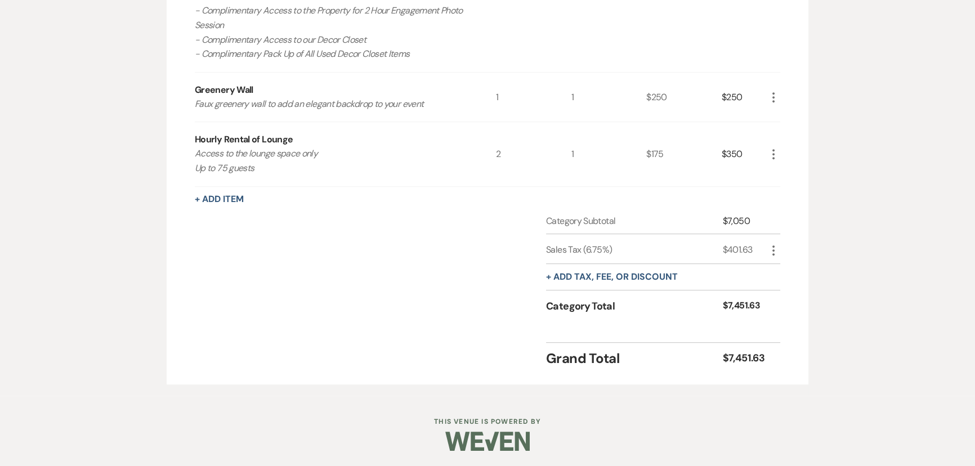
click at [775, 249] on icon "More" at bounding box center [774, 251] width 14 height 14
click at [784, 265] on button "Pencil Edit" at bounding box center [796, 273] width 59 height 18
select select "3"
select select "false"
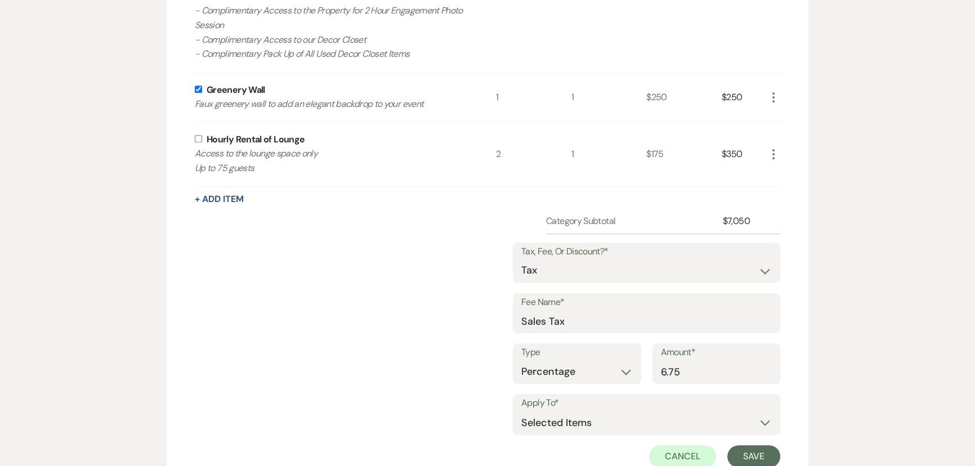
click at [196, 139] on input "checkbox" at bounding box center [198, 138] width 7 height 7
checkbox input "true"
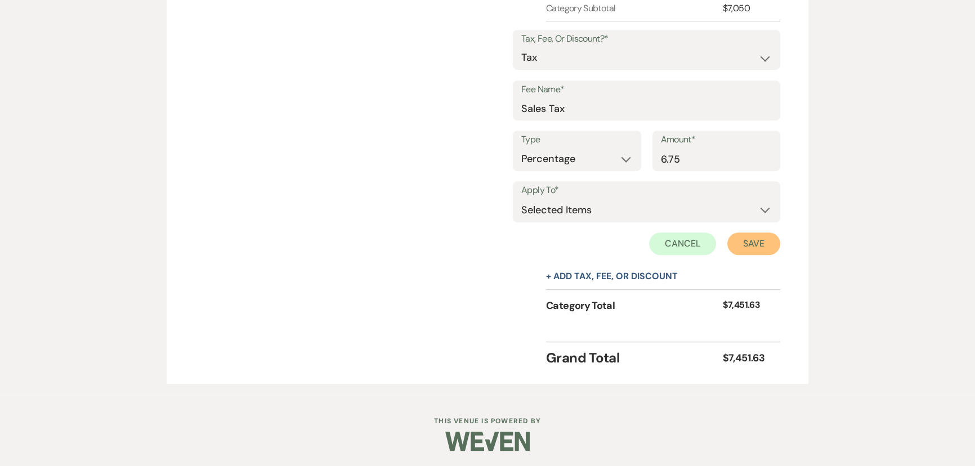
click at [743, 243] on button "Save" at bounding box center [754, 244] width 53 height 23
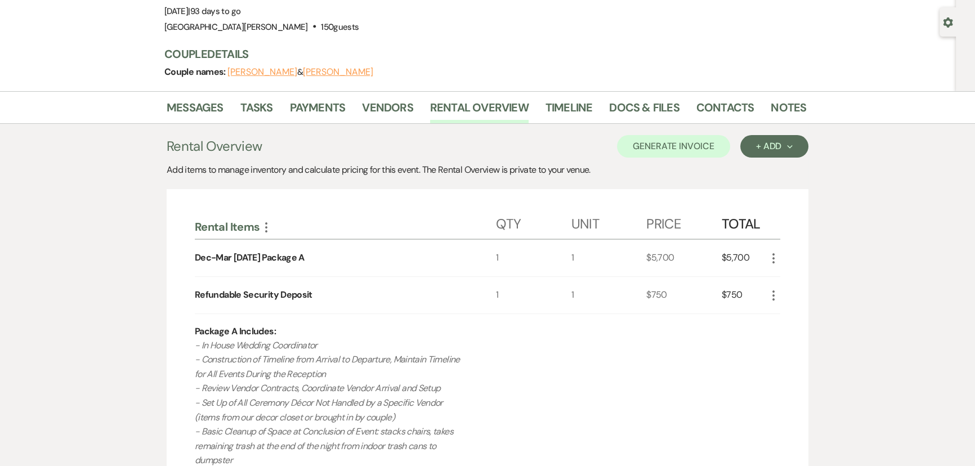
scroll to position [0, 0]
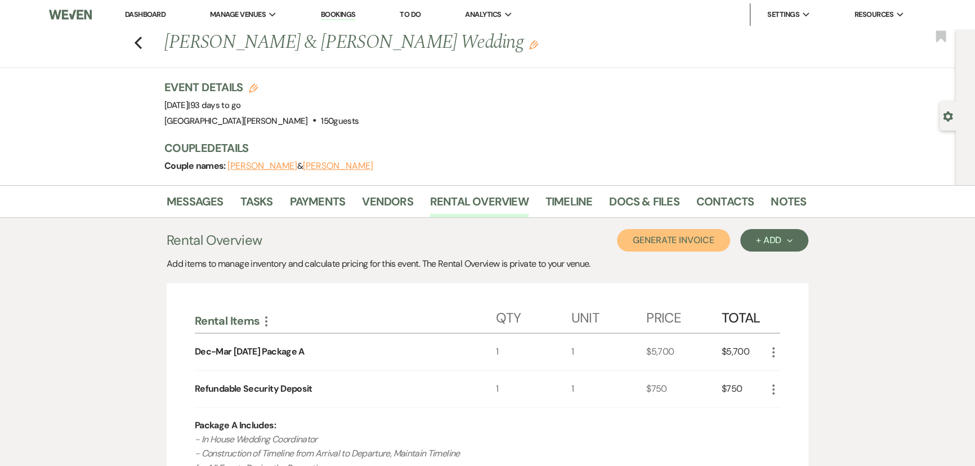
click at [692, 237] on button "Generate Invoice" at bounding box center [673, 240] width 113 height 23
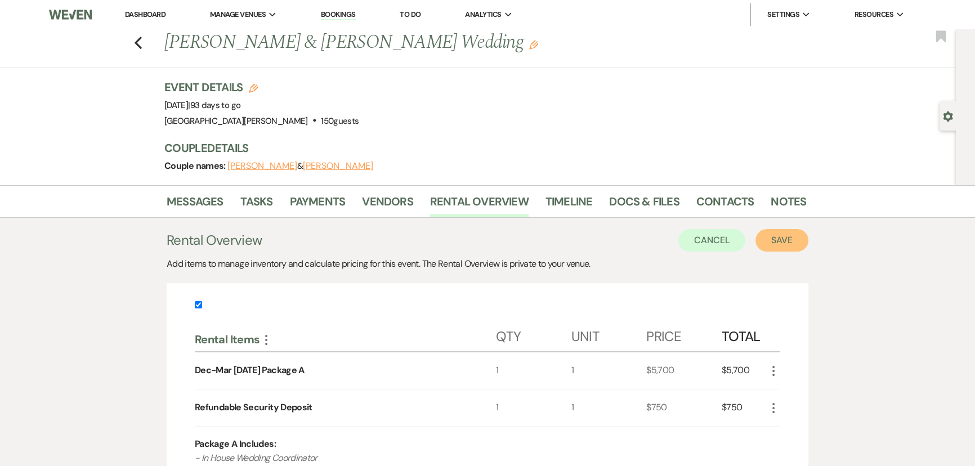
click at [770, 237] on button "Save" at bounding box center [782, 240] width 53 height 23
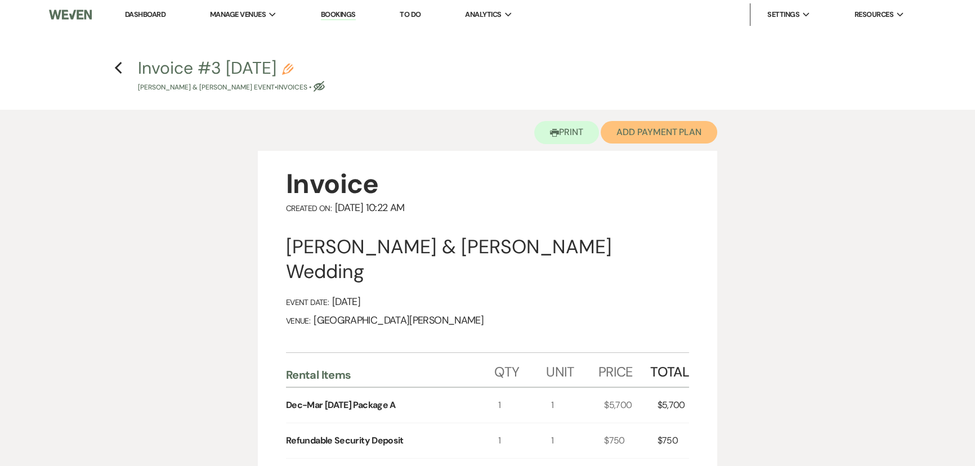
click at [673, 140] on button "Add Payment Plan" at bounding box center [659, 132] width 117 height 23
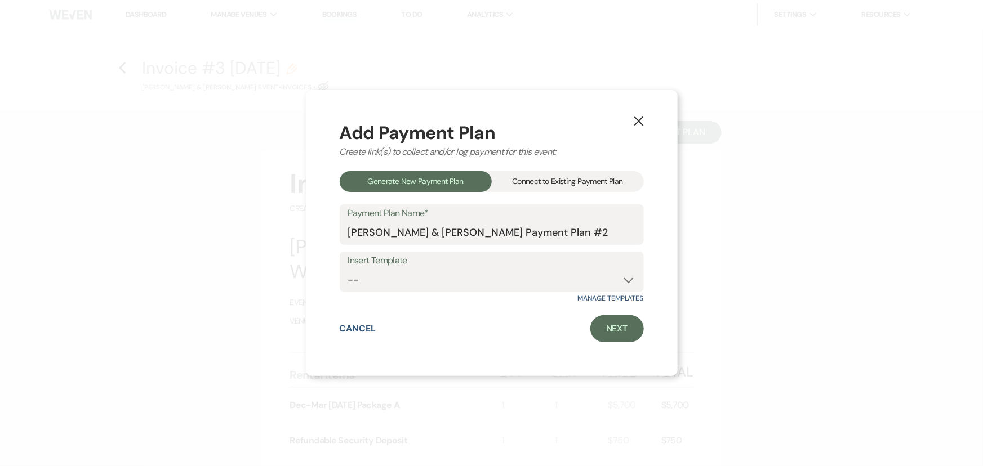
click at [581, 179] on div "Connect to Existing Payment Plan" at bounding box center [568, 181] width 152 height 21
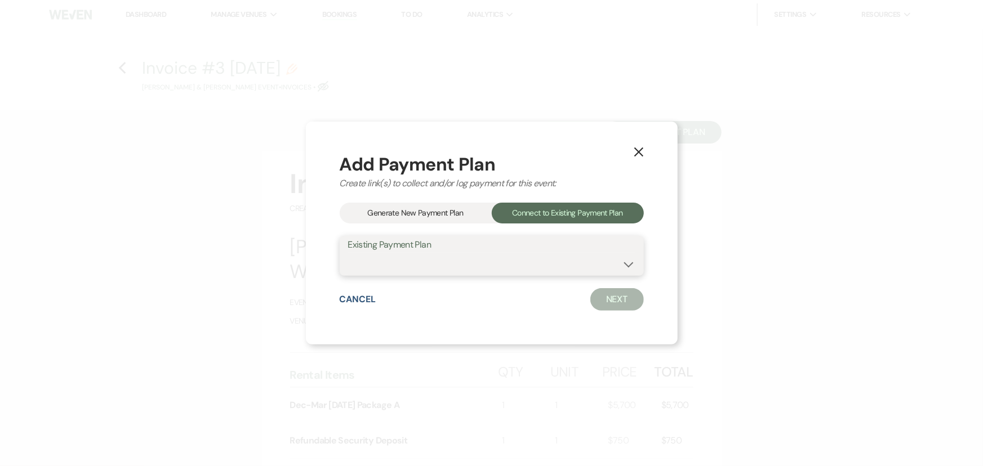
click at [505, 264] on select "Jamie Bambach & Chris Leindecker's Payment Plan" at bounding box center [491, 264] width 287 height 22
select select "18418"
click at [348, 253] on select "Jamie Bambach & Chris Leindecker's Payment Plan" at bounding box center [491, 264] width 287 height 22
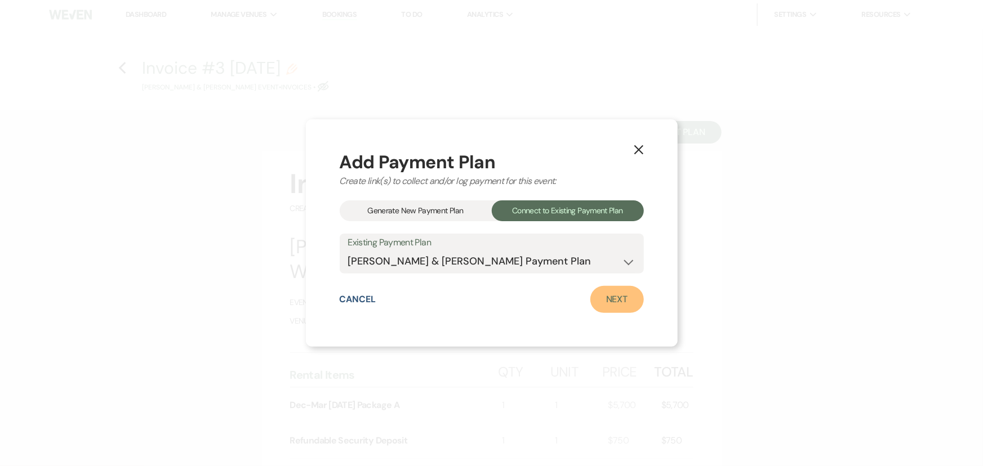
click at [608, 300] on link "Next" at bounding box center [616, 299] width 53 height 27
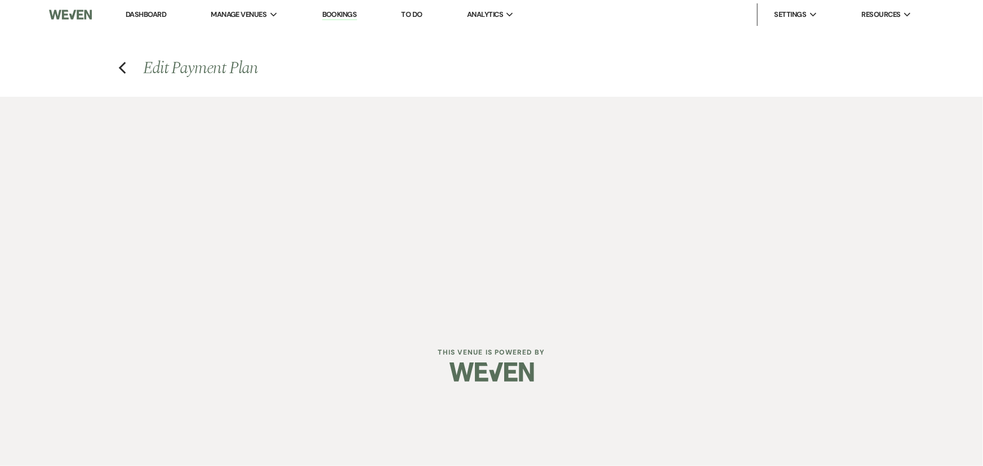
select select "28464"
select select "1"
select select "true"
select select "1"
select select "true"
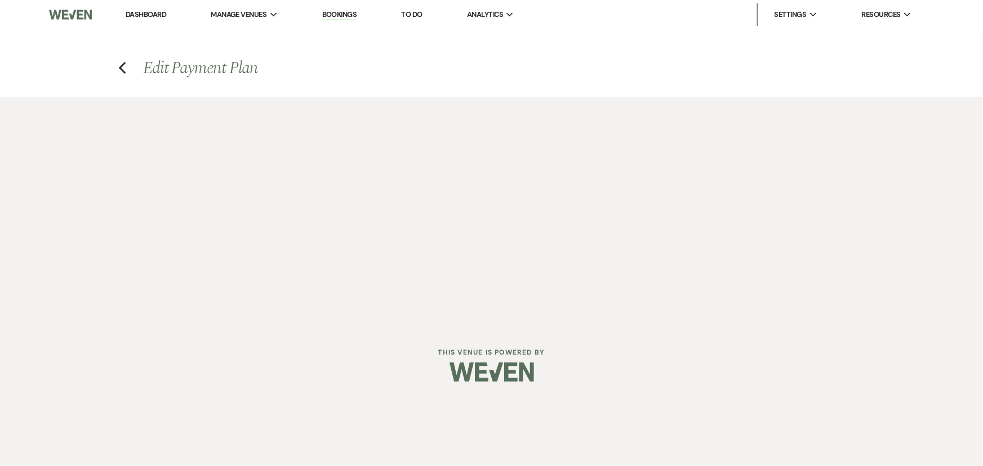
select select "1"
select select "true"
select select "2"
select select "flat"
select select "true"
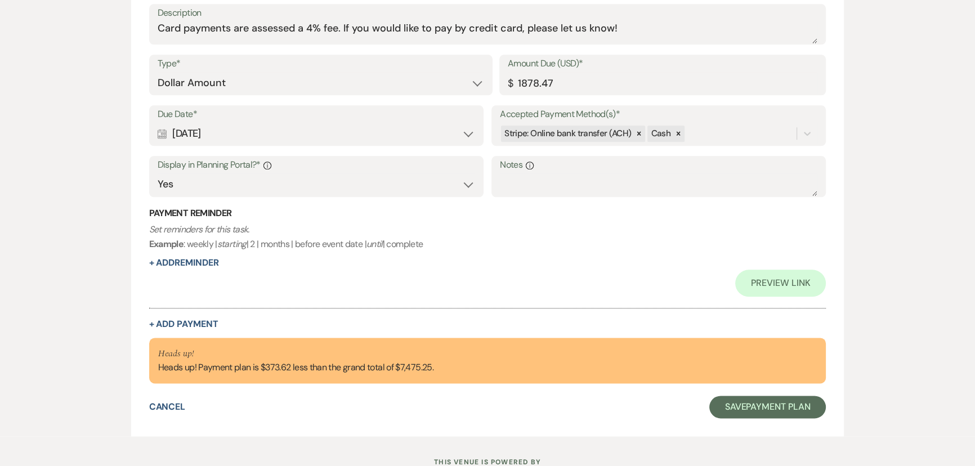
scroll to position [1594, 0]
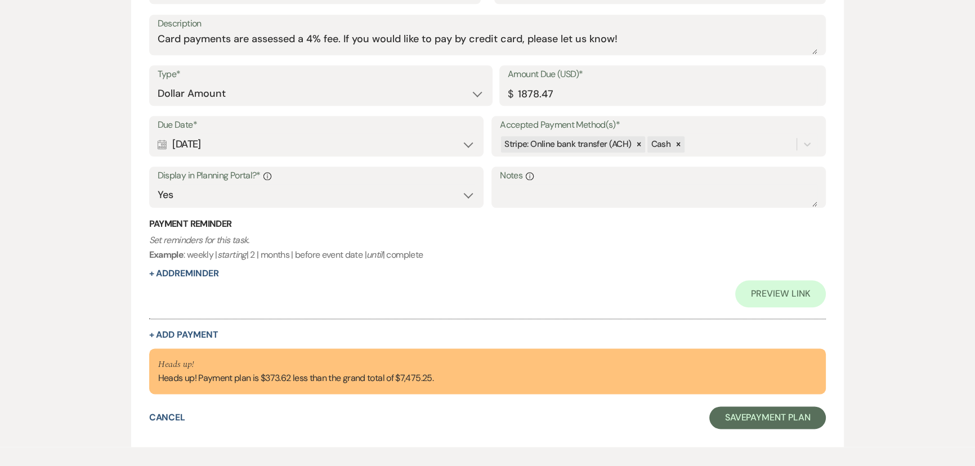
click at [190, 332] on button "+ Add Payment" at bounding box center [183, 335] width 69 height 9
select select "2"
select select "flat"
select select "true"
select select "client"
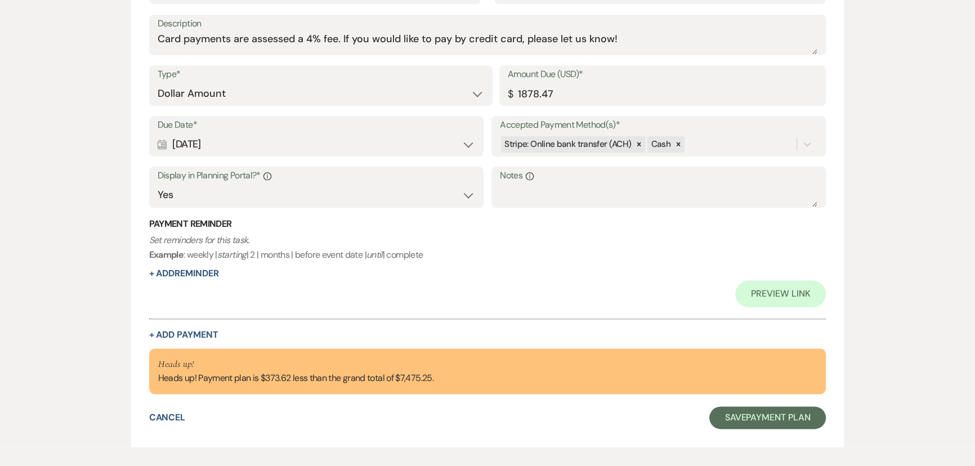
select select "weeks"
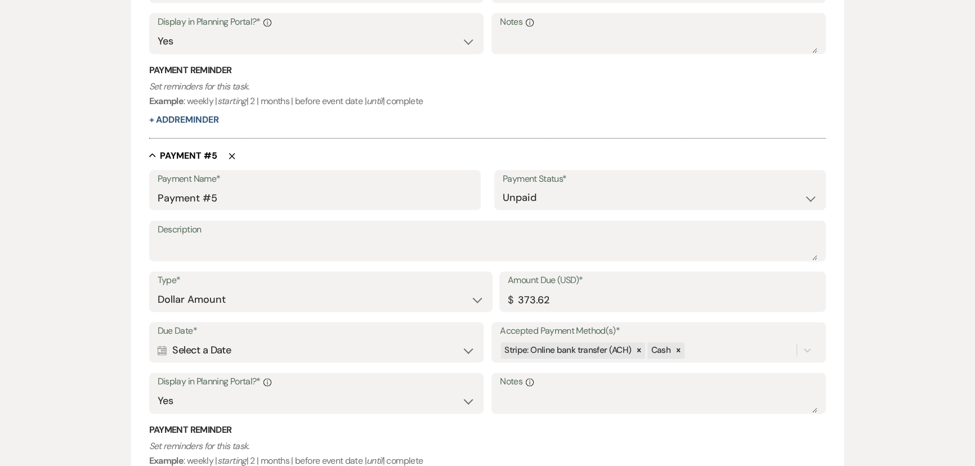
scroll to position [1768, 0]
click at [211, 199] on input "Payment #5" at bounding box center [315, 198] width 315 height 22
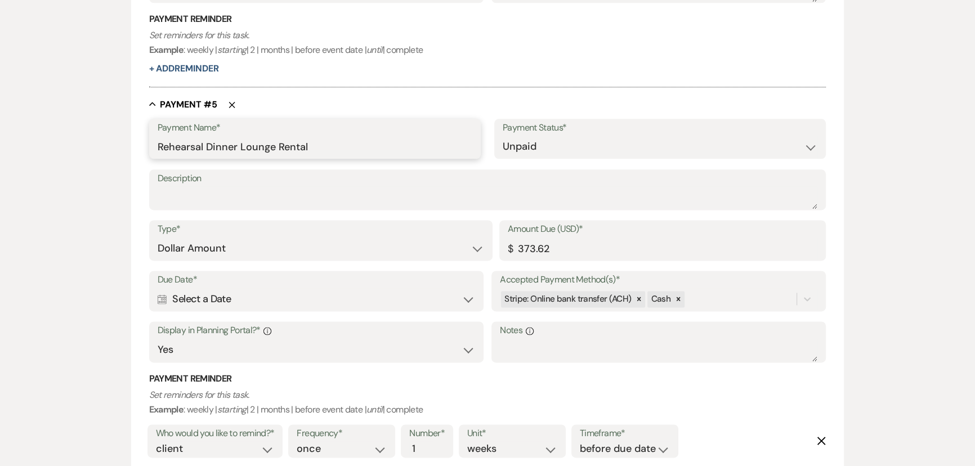
type input "Rehearsal Dinner Lounge Rental"
click at [242, 288] on div "Calendar Select a Date Expand" at bounding box center [317, 299] width 318 height 22
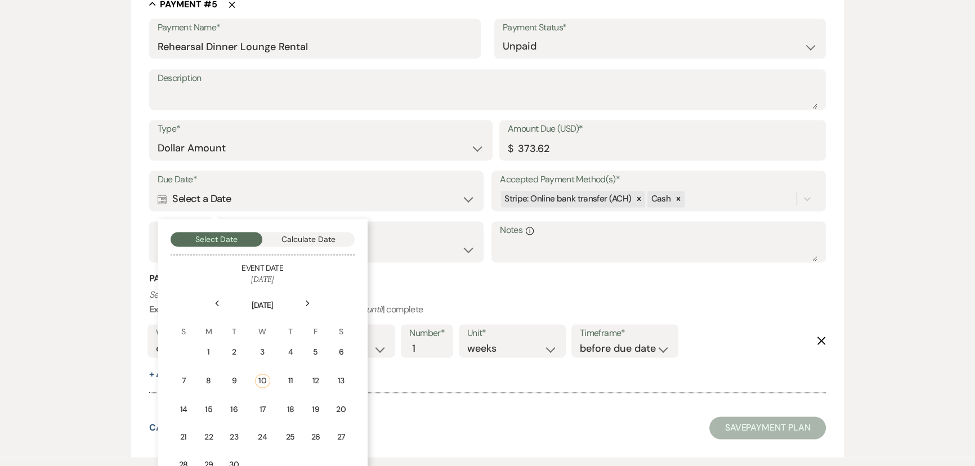
scroll to position [1922, 0]
click at [308, 298] on use at bounding box center [308, 301] width 4 height 6
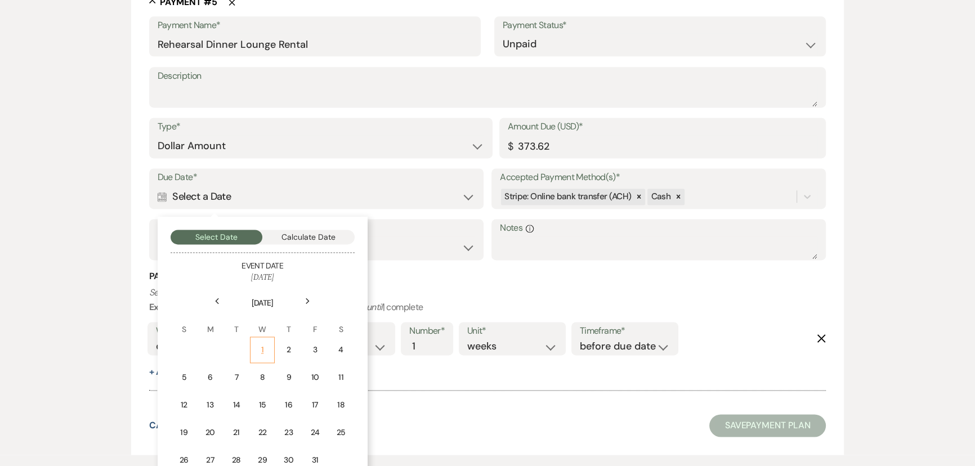
click at [264, 339] on td "1" at bounding box center [262, 350] width 25 height 26
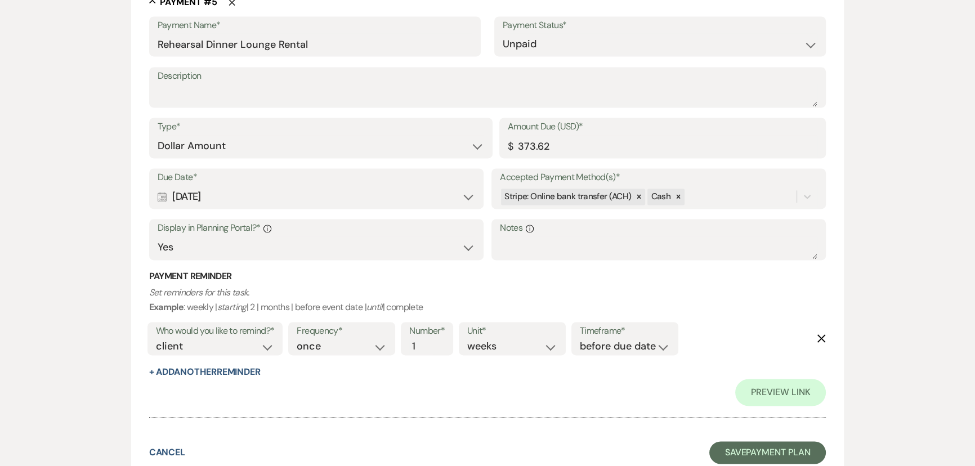
scroll to position [2081, 0]
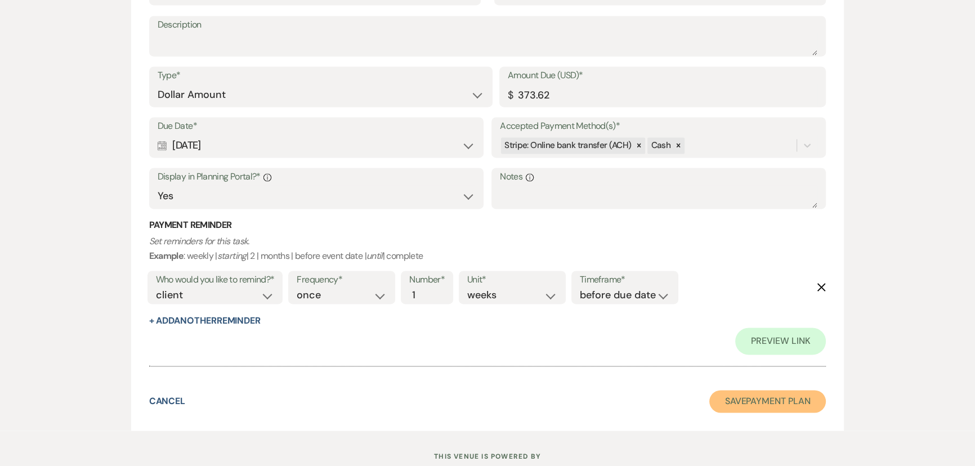
click at [770, 393] on button "Save Payment Plan" at bounding box center [768, 401] width 117 height 23
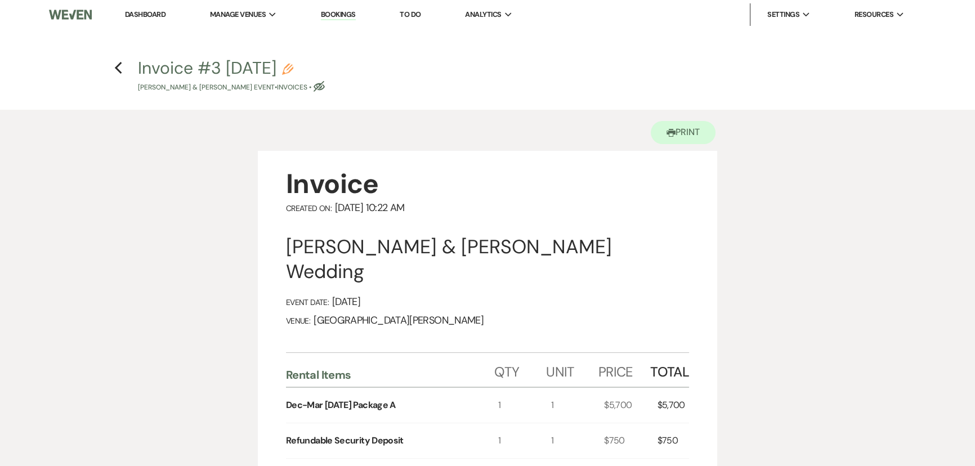
click at [124, 65] on h4 "Previous Invoice #3 9-10-2025 Pencil Jamie Bambach & Chris Leindecker's Event •…" at bounding box center [487, 74] width 811 height 37
click at [121, 68] on icon "Previous" at bounding box center [118, 68] width 8 height 14
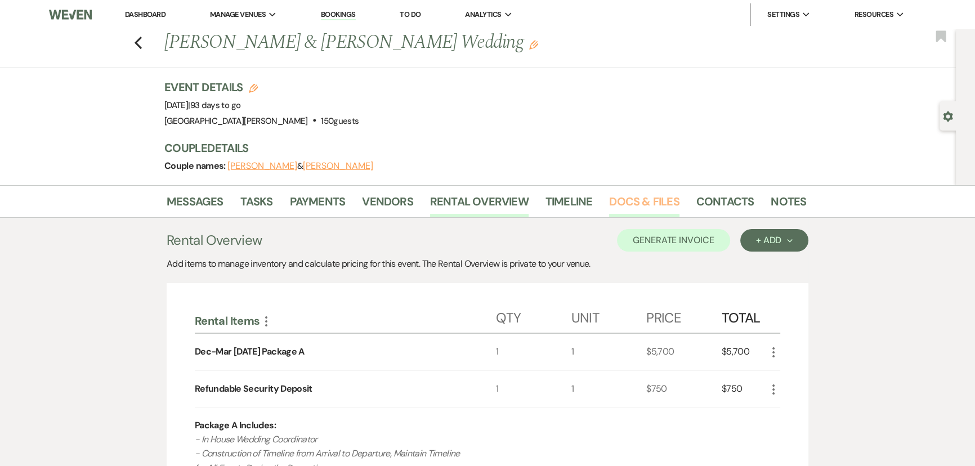
click at [644, 204] on link "Docs & Files" at bounding box center [644, 205] width 70 height 25
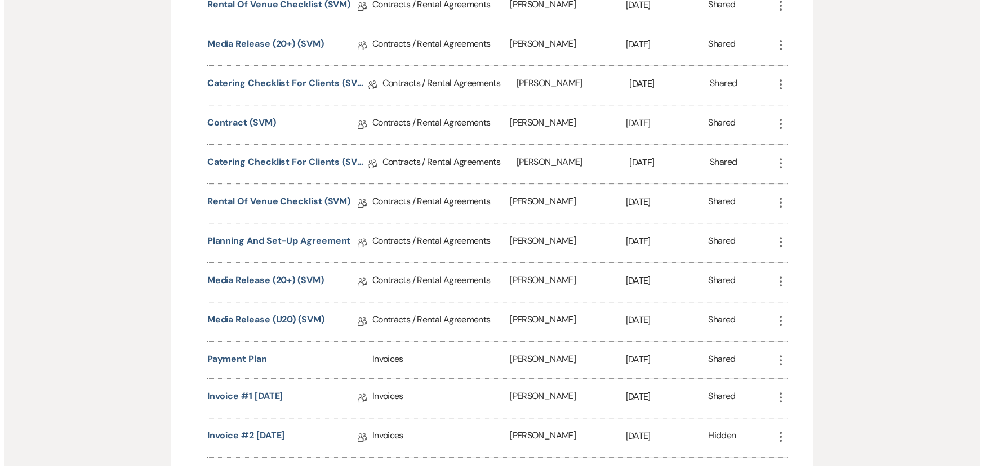
scroll to position [686, 0]
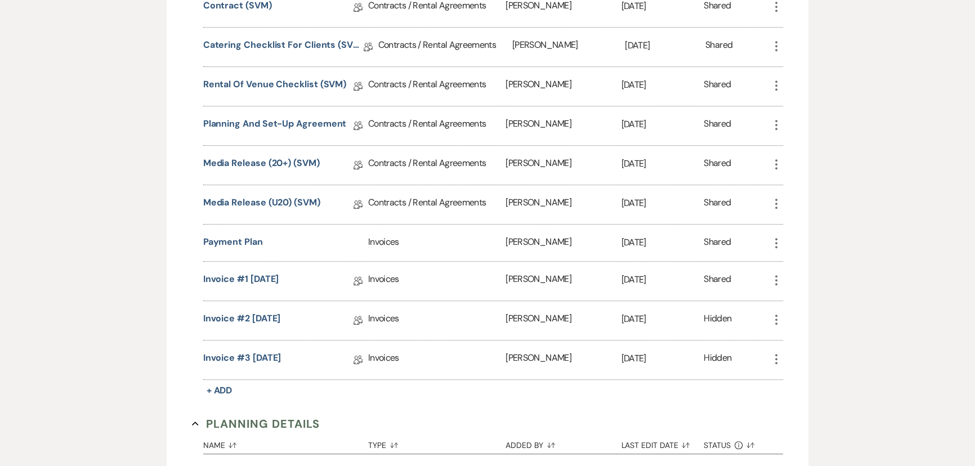
click at [776, 356] on use "button" at bounding box center [776, 359] width 2 height 10
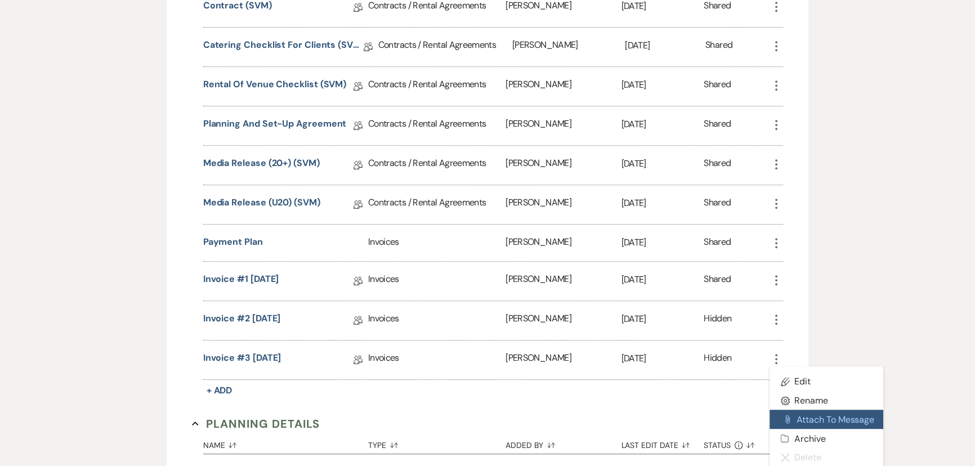
click at [814, 414] on button "Attach File Attach to Message" at bounding box center [827, 419] width 114 height 19
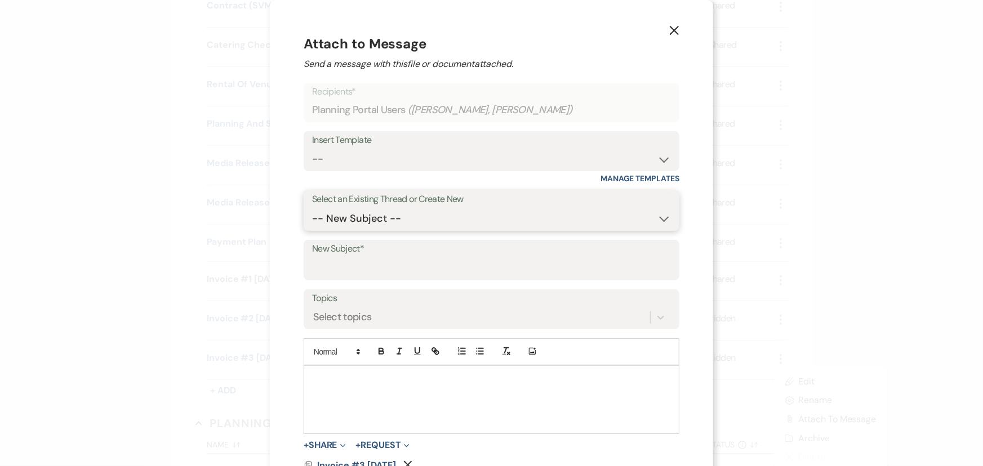
click at [376, 216] on select "-- New Subject -- Rehearsal DInner Payment #3 Vase Measurements 6 Month Meeting…" at bounding box center [491, 219] width 359 height 22
select select "393029"
click at [312, 208] on select "-- New Subject -- Rehearsal DInner Payment #3 Vase Measurements 6 Month Meeting…" at bounding box center [491, 219] width 359 height 22
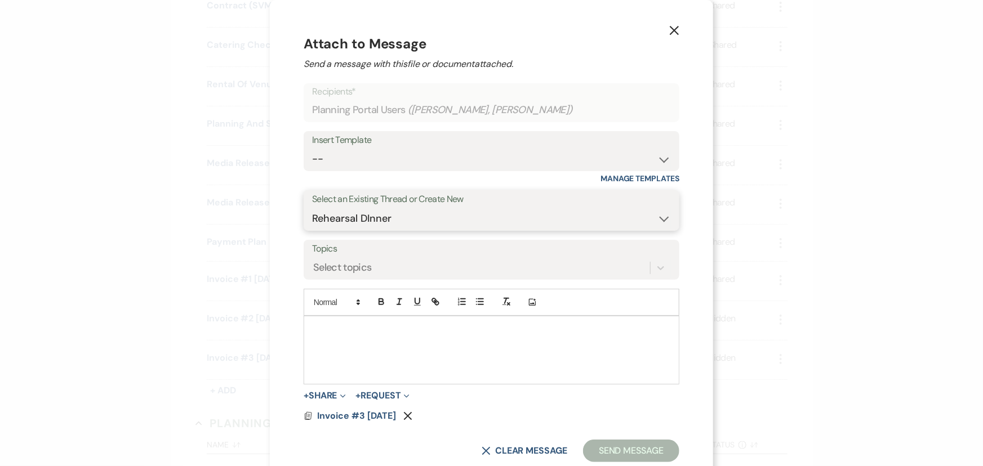
click at [376, 218] on select "-- New Subject -- Rehearsal DInner Payment #3 Vase Measurements 6 Month Meeting…" at bounding box center [491, 219] width 359 height 22
click at [360, 336] on div at bounding box center [491, 350] width 374 height 68
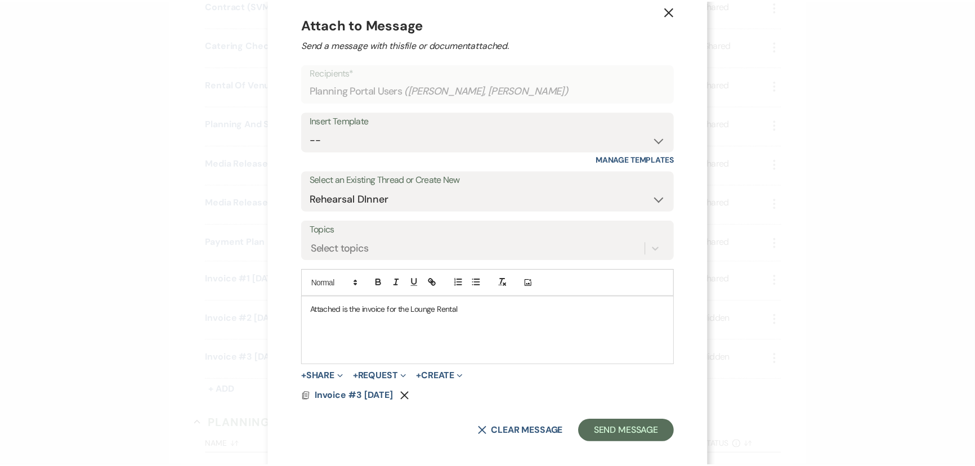
scroll to position [29, 0]
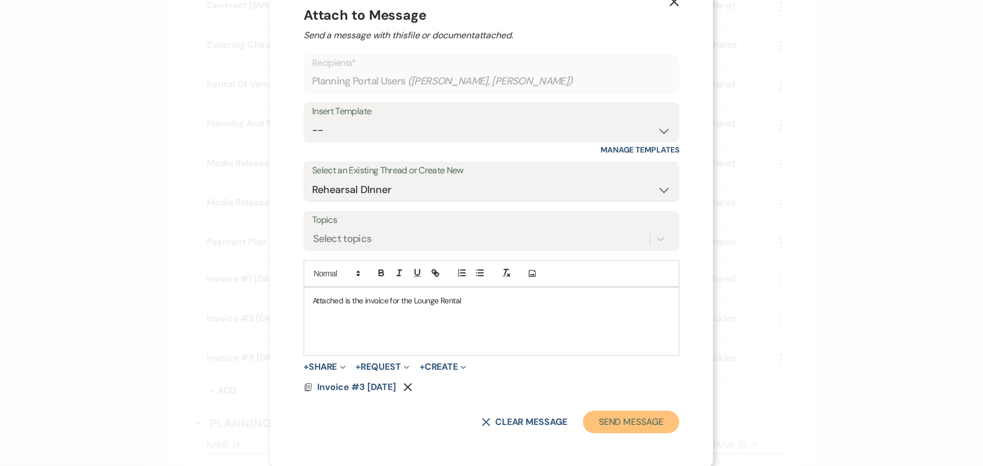
click at [623, 422] on button "Send Message" at bounding box center [631, 422] width 96 height 23
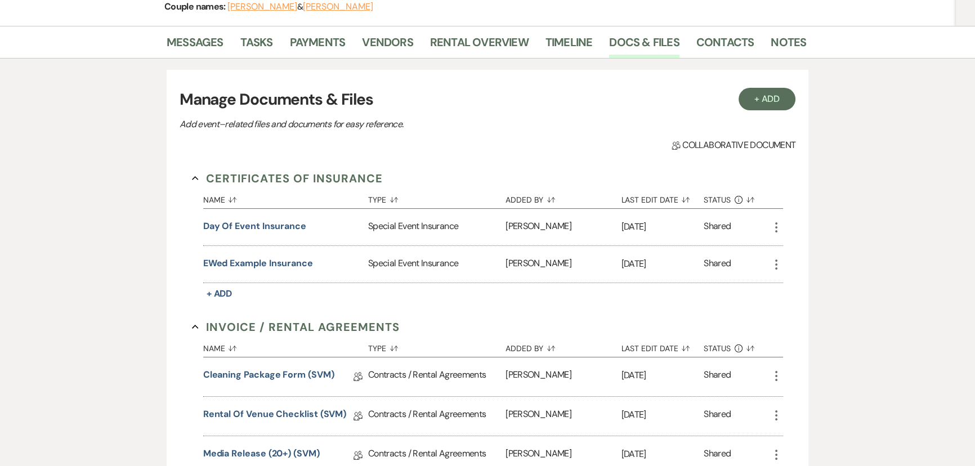
scroll to position [21, 0]
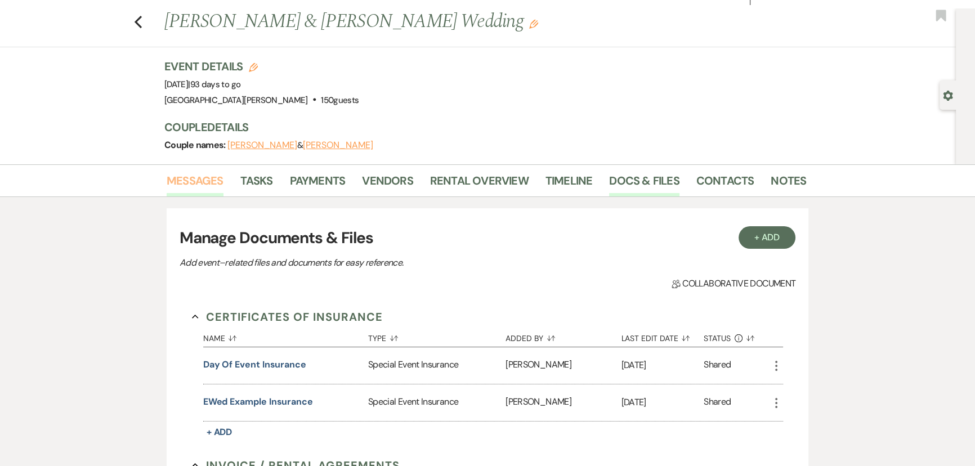
click at [203, 185] on link "Messages" at bounding box center [195, 184] width 57 height 25
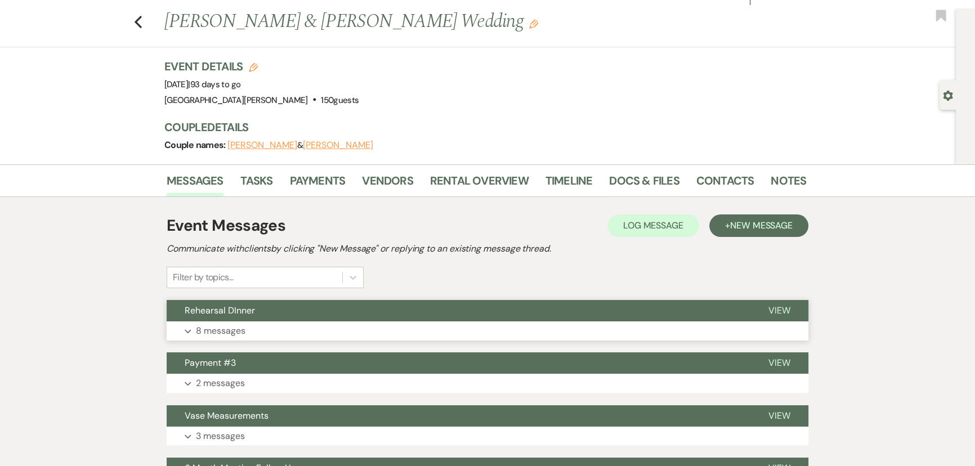
click at [264, 313] on button "Rehearsal DInner" at bounding box center [459, 310] width 584 height 21
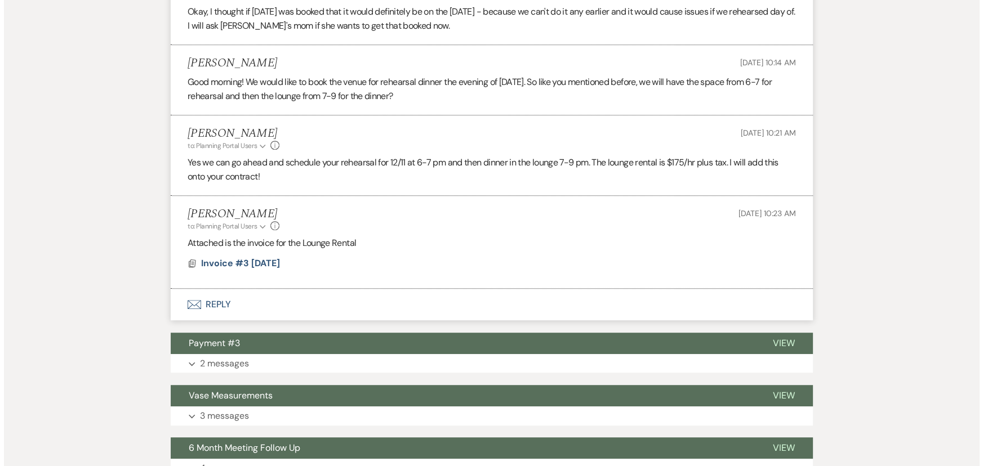
scroll to position [734, 0]
click at [242, 260] on span "Invoice #3 9-10-2025" at bounding box center [236, 263] width 79 height 12
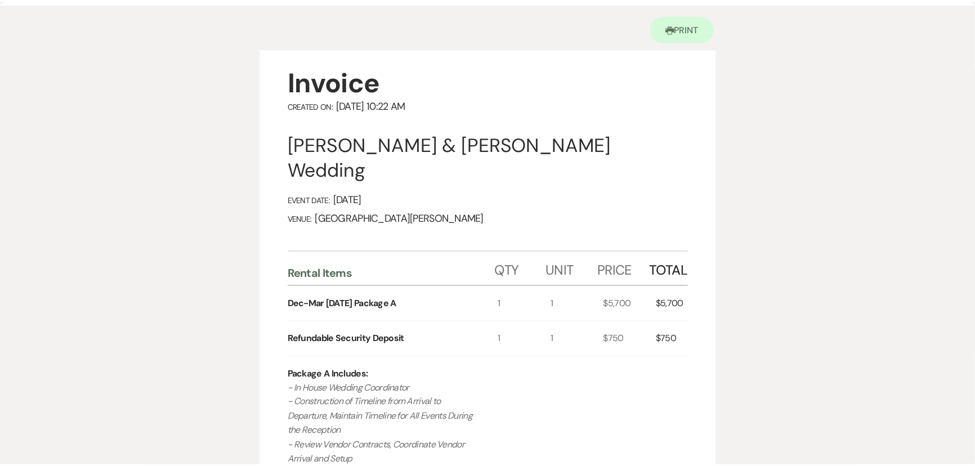
scroll to position [0, 0]
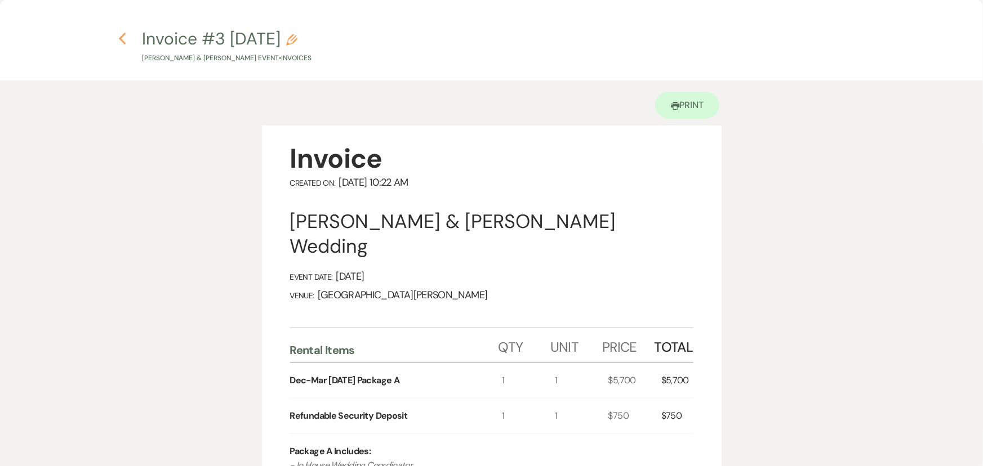
click at [121, 41] on use "button" at bounding box center [122, 39] width 7 height 12
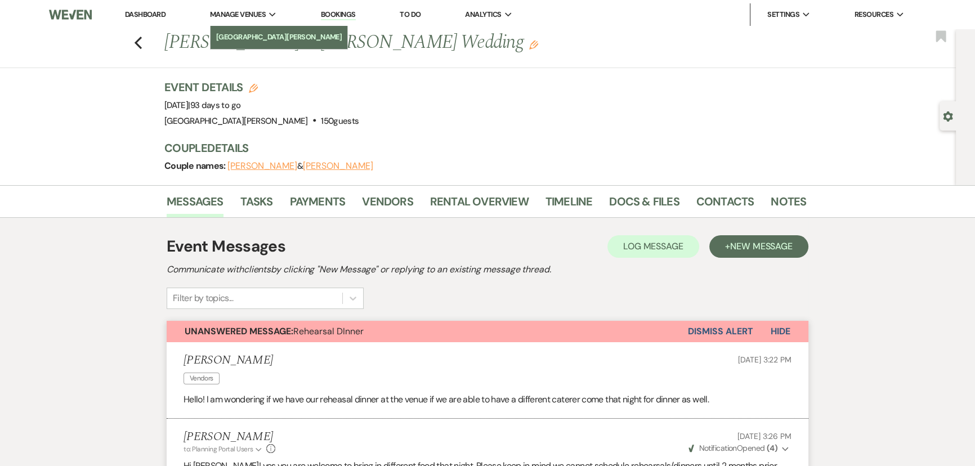
click at [255, 35] on li "[GEOGRAPHIC_DATA][PERSON_NAME]" at bounding box center [279, 37] width 126 height 11
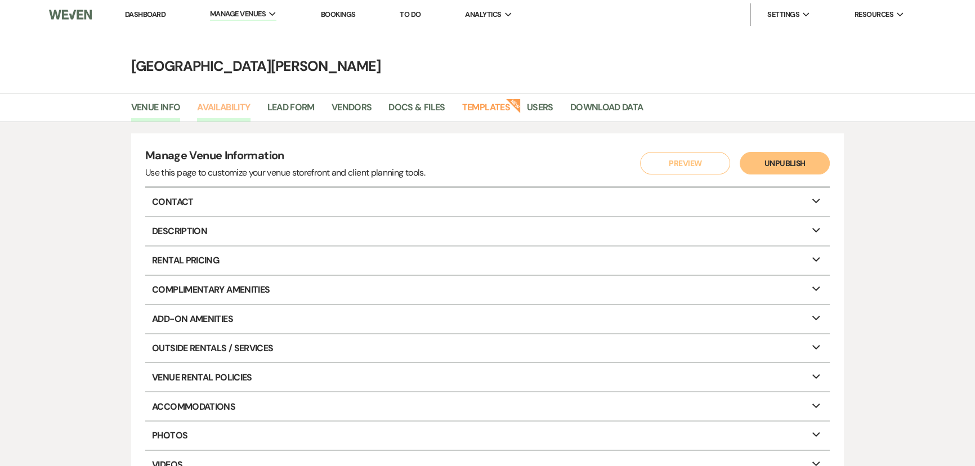
click at [222, 110] on link "Availability" at bounding box center [223, 110] width 53 height 21
select select "3"
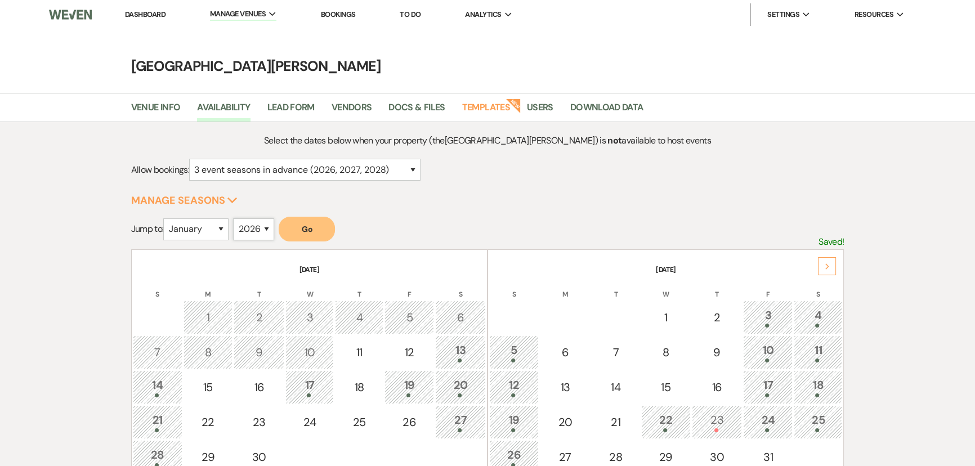
click at [248, 229] on select "2025 2026 2027 2028 2029" at bounding box center [253, 229] width 41 height 22
select select "2027"
click at [237, 218] on select "2025 2026 2027 2028 2029" at bounding box center [253, 229] width 41 height 22
click at [217, 226] on select "January February March April May June July August September October November De…" at bounding box center [195, 229] width 65 height 22
select select "7"
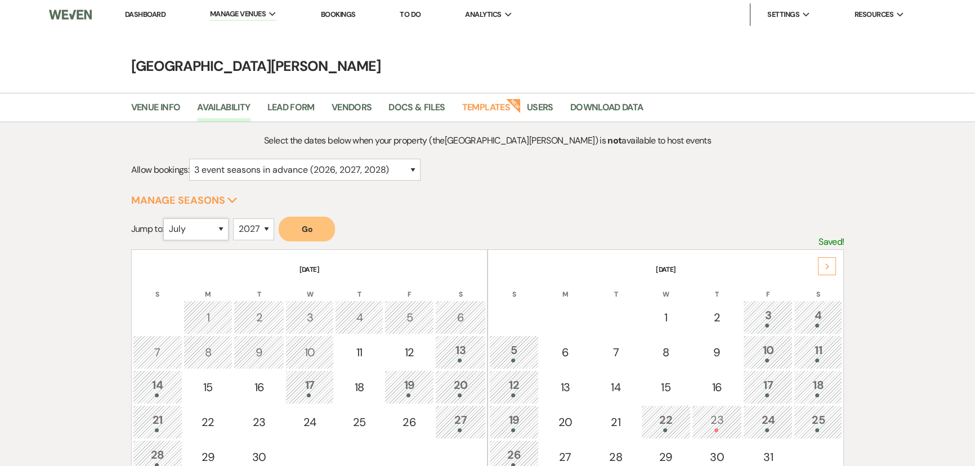
click at [166, 218] on select "January February March April May June July August September October November De…" at bounding box center [195, 229] width 65 height 22
click at [298, 227] on button "Go" at bounding box center [307, 229] width 56 height 25
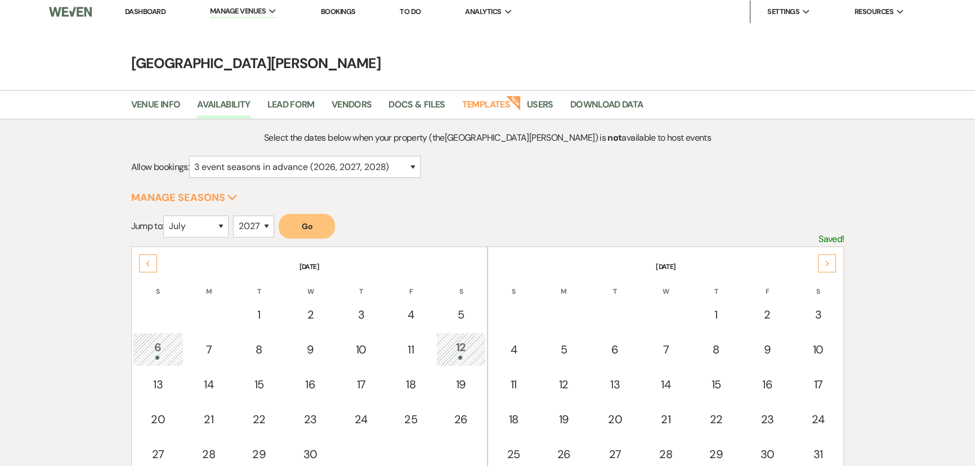
scroll to position [153, 0]
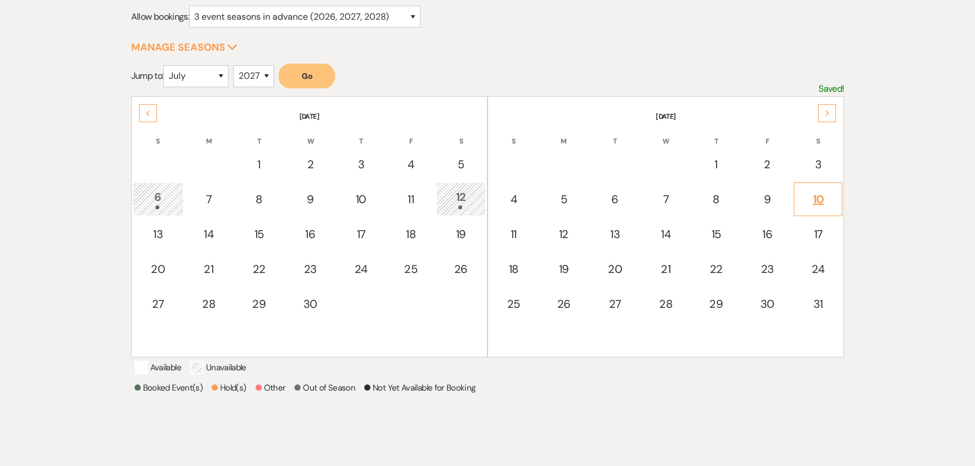
click at [809, 197] on div "10" at bounding box center [818, 199] width 36 height 17
select select "other"
select select "false"
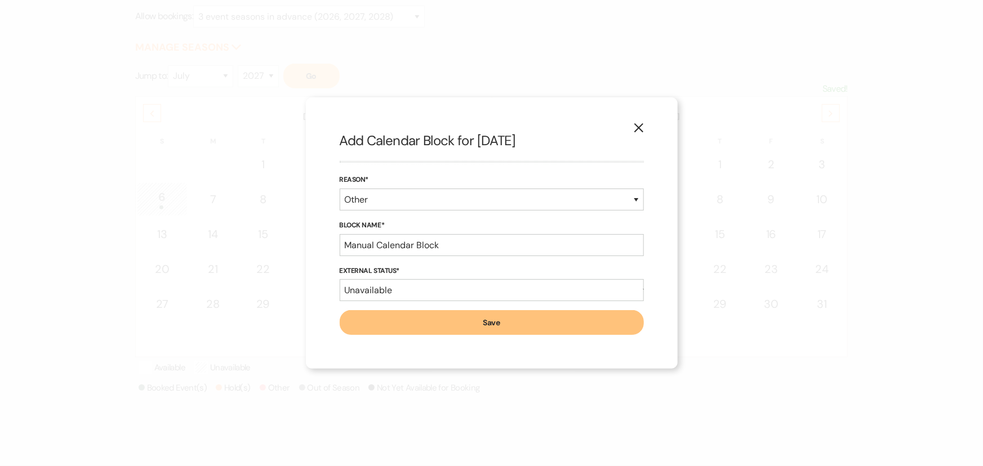
click at [635, 130] on icon "X" at bounding box center [638, 128] width 10 height 10
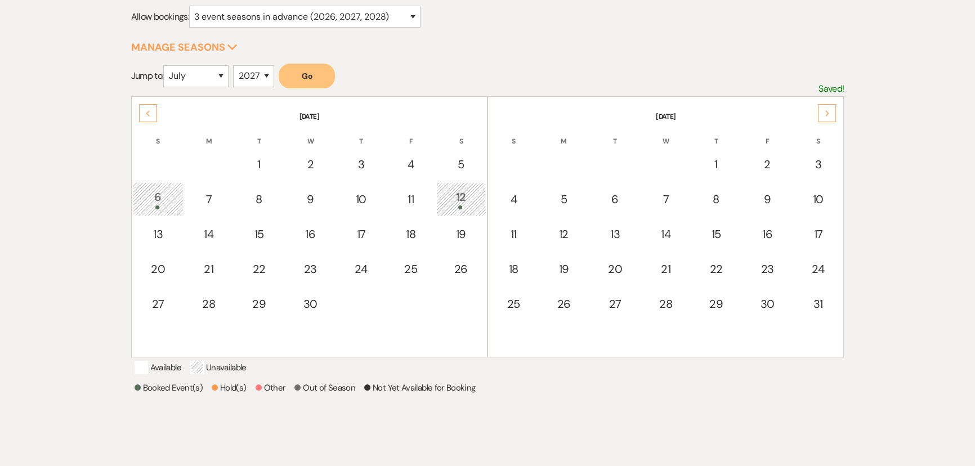
click at [936, 221] on div "Select the dates below when your property (the Stone Valley Meadows ) is not av…" at bounding box center [487, 233] width 975 height 528
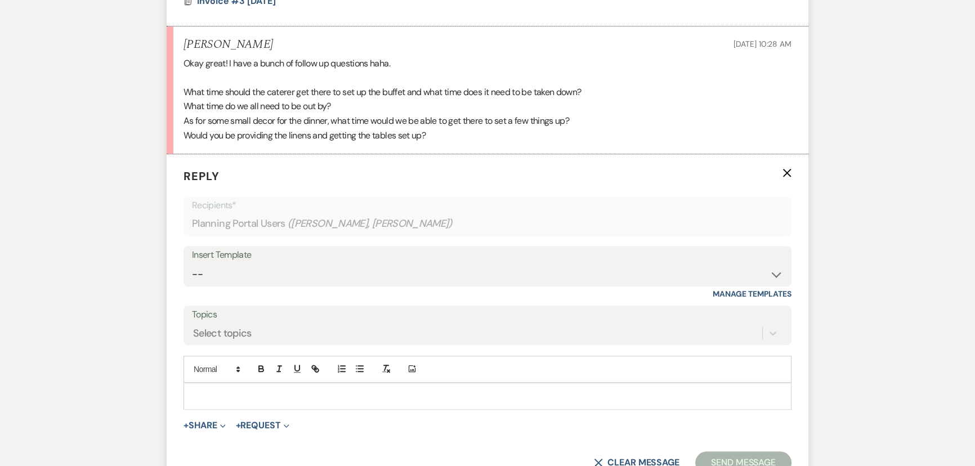
scroll to position [998, 0]
click at [280, 391] on p at bounding box center [488, 396] width 590 height 12
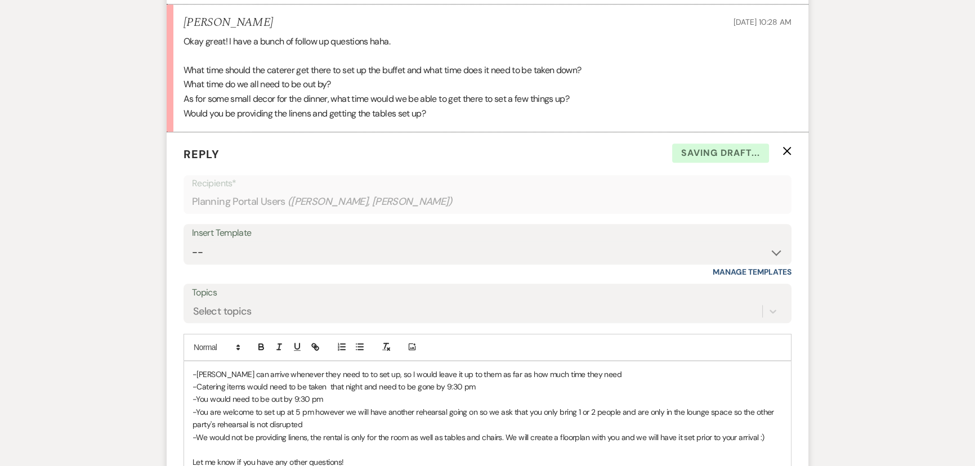
scroll to position [1070, 0]
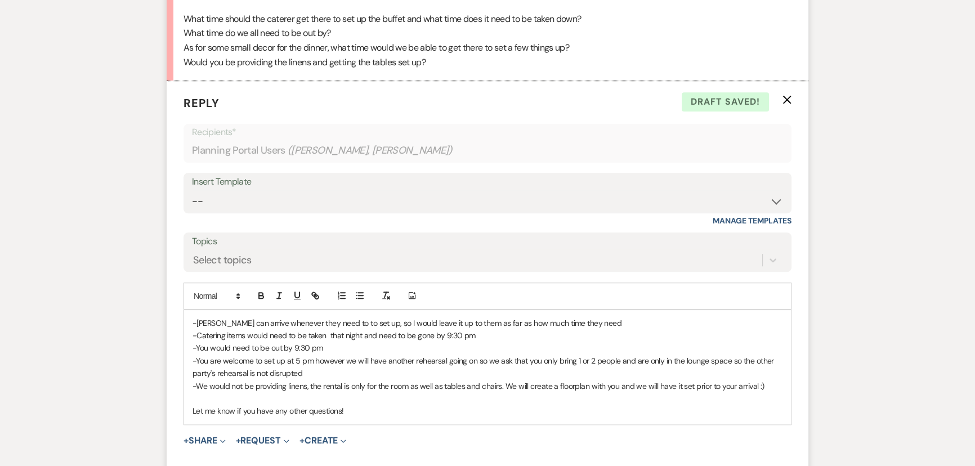
click at [329, 333] on p "-Catering items would need to be taken that night and need to be gone by 9:30 pm" at bounding box center [488, 335] width 590 height 12
click at [333, 351] on p "-You would need to be out by 9:30 pm" at bounding box center [488, 348] width 590 height 12
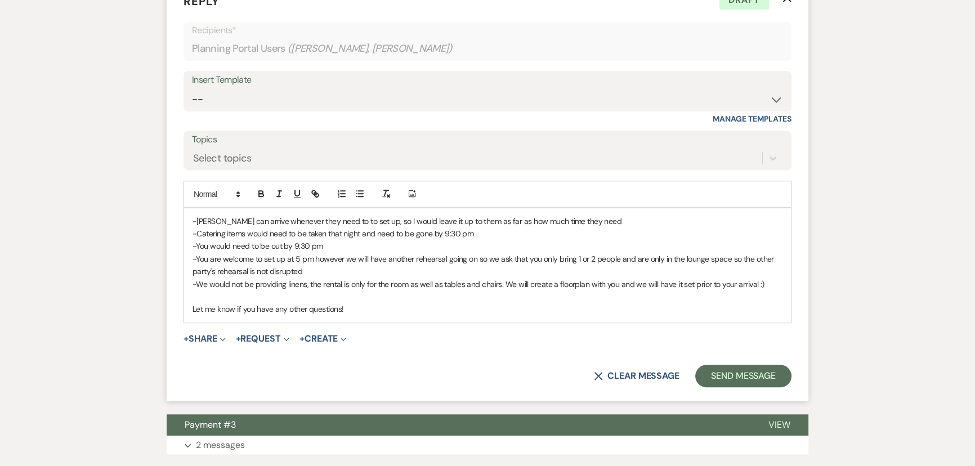
scroll to position [1173, 0]
click at [725, 387] on form "Reply X Draft Recipients* Planning Portal Users ( Jamie Bambach, Chris Leindeck…" at bounding box center [488, 190] width 642 height 422
click at [728, 377] on button "Send Message" at bounding box center [743, 375] width 96 height 23
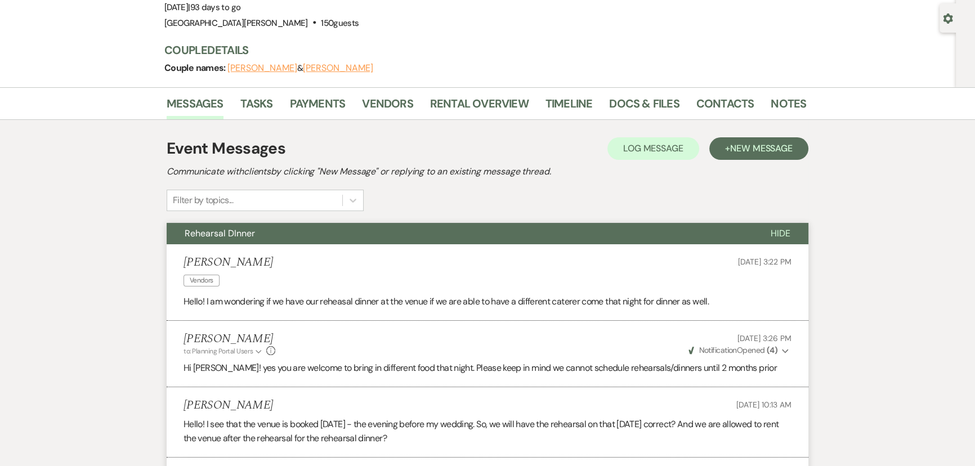
scroll to position [0, 0]
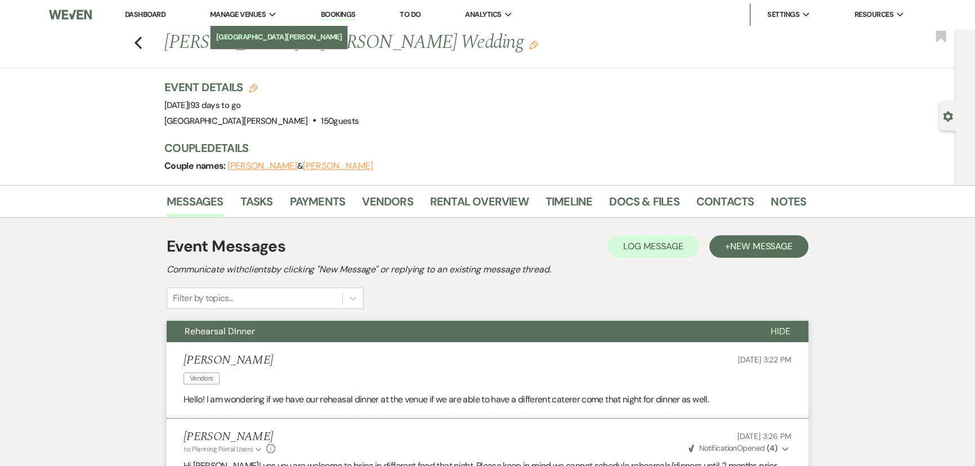
click at [247, 33] on li "[GEOGRAPHIC_DATA][PERSON_NAME]" at bounding box center [279, 37] width 126 height 11
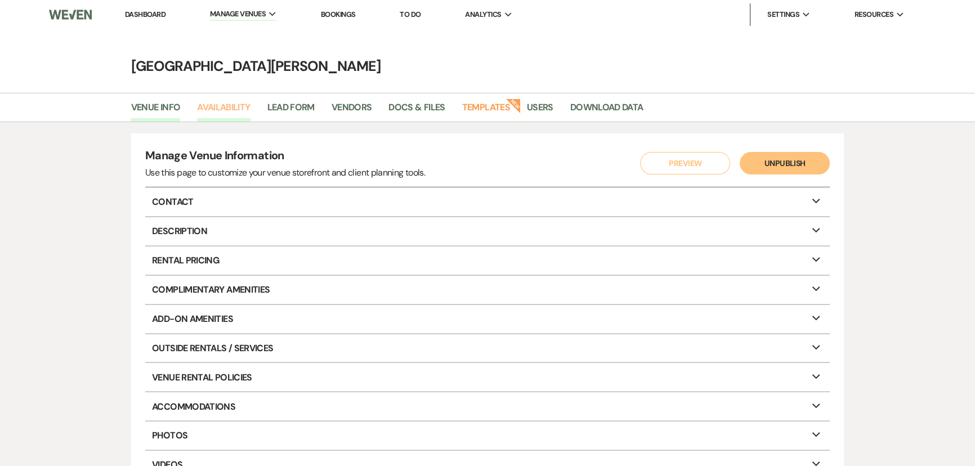
click at [227, 113] on link "Availability" at bounding box center [223, 110] width 53 height 21
select select "3"
select select "2026"
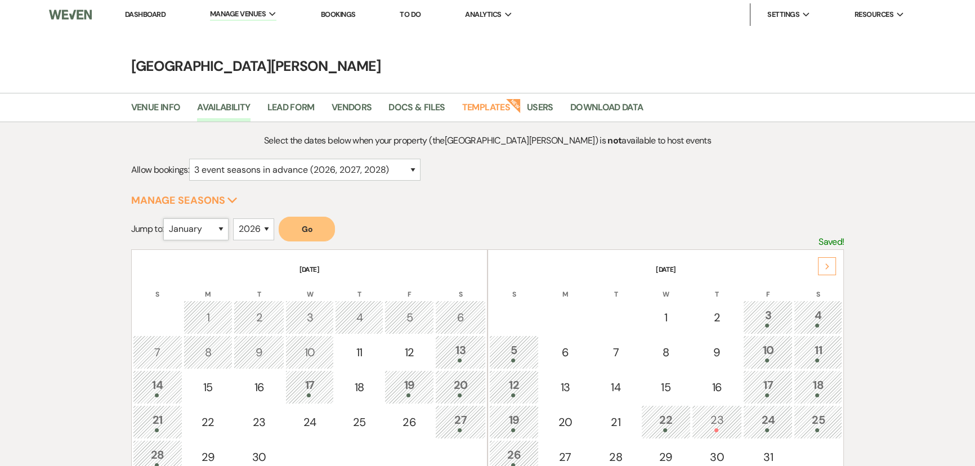
click at [208, 225] on select "January February March April May June July August September October November De…" at bounding box center [195, 229] width 65 height 22
select select "7"
click at [166, 218] on select "January February March April May June July August September October November De…" at bounding box center [195, 229] width 65 height 22
click at [248, 219] on select "2025 2026 2027 2028 2029" at bounding box center [253, 229] width 41 height 22
select select "2027"
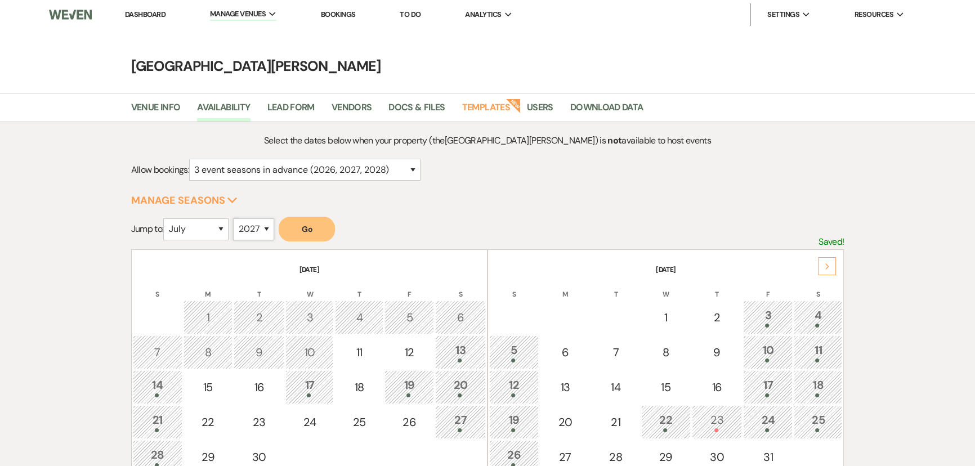
click at [237, 218] on select "2025 2026 2027 2028 2029" at bounding box center [253, 229] width 41 height 22
click at [301, 227] on button "Go" at bounding box center [307, 229] width 56 height 25
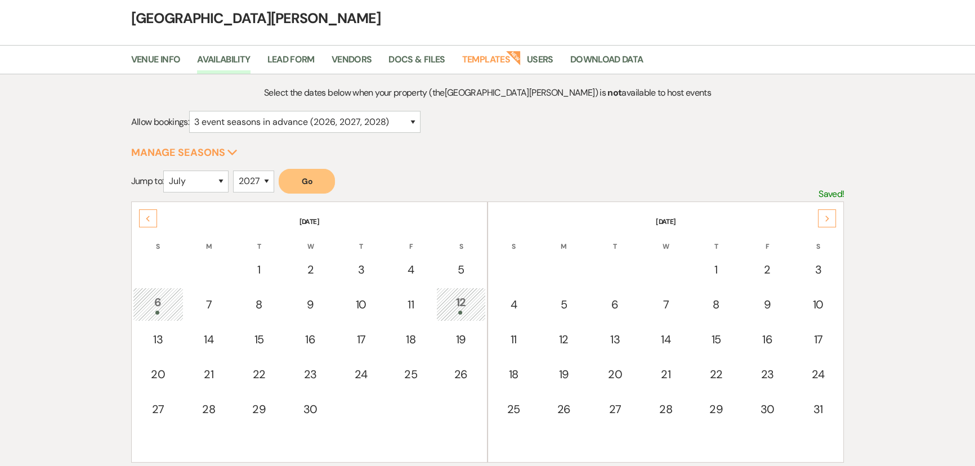
scroll to position [102, 0]
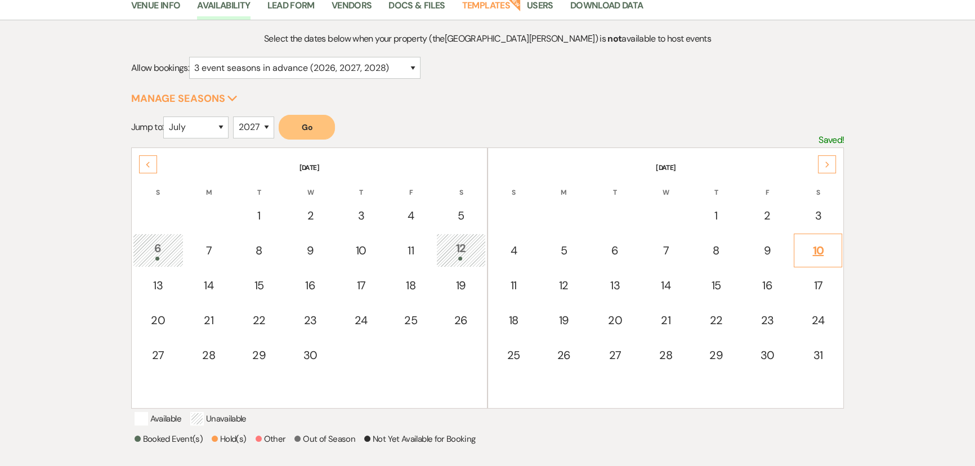
click at [820, 246] on div "10" at bounding box center [818, 250] width 36 height 17
select select "other"
select select "false"
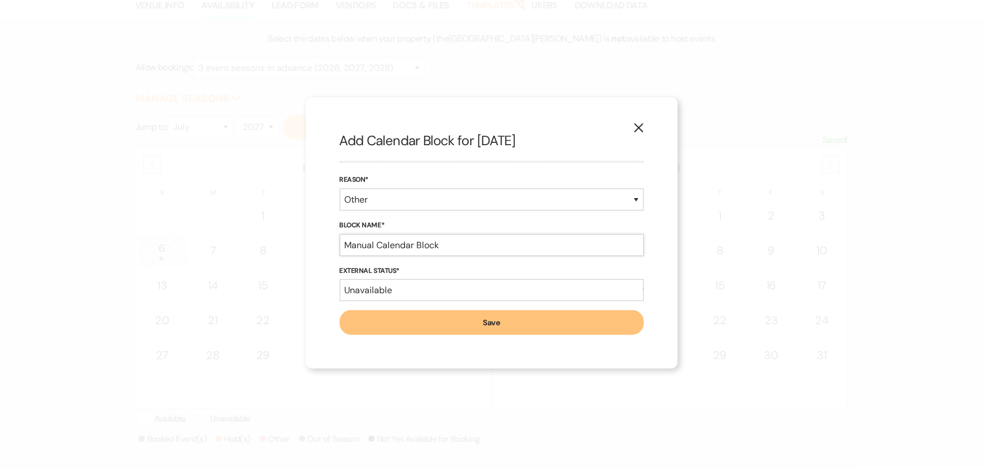
click at [419, 248] on input "Manual Calendar Block" at bounding box center [492, 245] width 304 height 22
click at [494, 244] on input "Steven Borchers soft hold" at bounding box center [492, 245] width 304 height 22
type input "Steven Borchers soft hold until 9/17/25 614-602-9985"
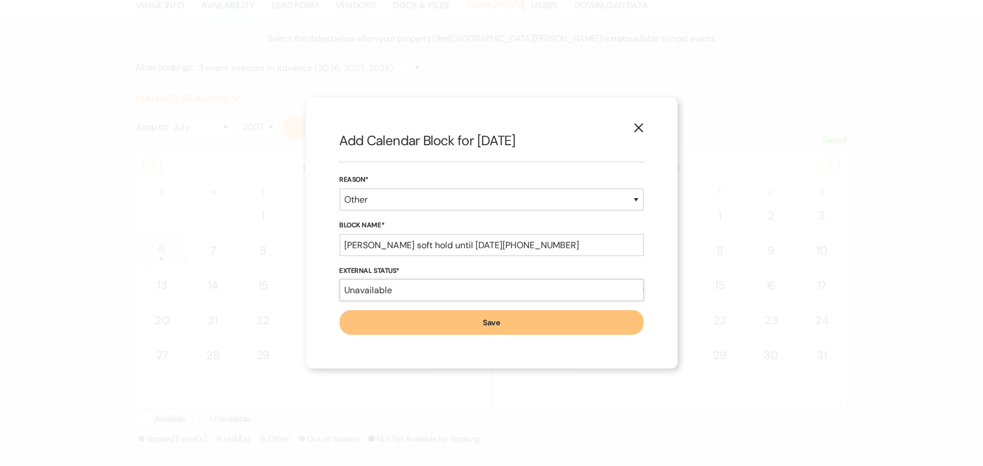
click at [372, 288] on select "Available Unavailable" at bounding box center [492, 290] width 304 height 22
select select "true"
click at [340, 279] on select "Available Unavailable" at bounding box center [492, 290] width 304 height 22
click at [618, 244] on input "Steven Borchers soft hold until 9/17/25 614-602-9985" at bounding box center [492, 245] width 304 height 22
click at [478, 325] on button "Save" at bounding box center [492, 322] width 304 height 25
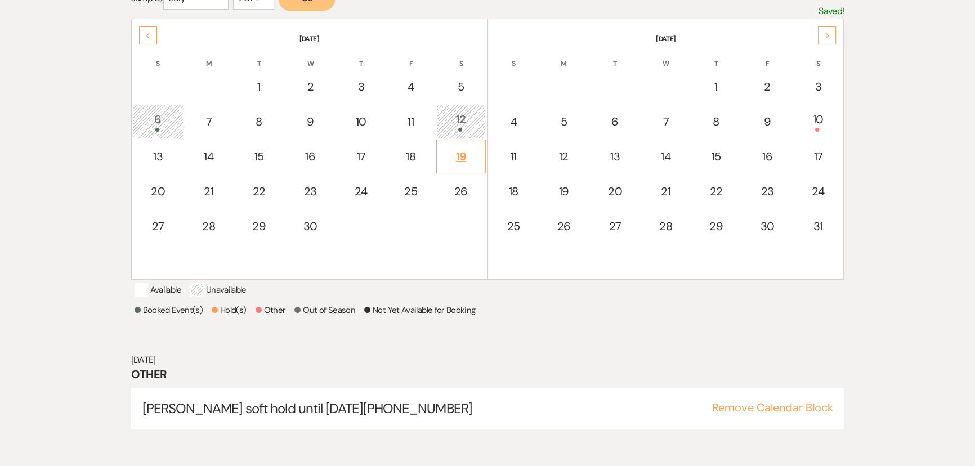
scroll to position [231, 0]
click at [610, 343] on div "Select the dates below when your property (the Stone Valley Meadows ) is not av…" at bounding box center [487, 178] width 713 height 553
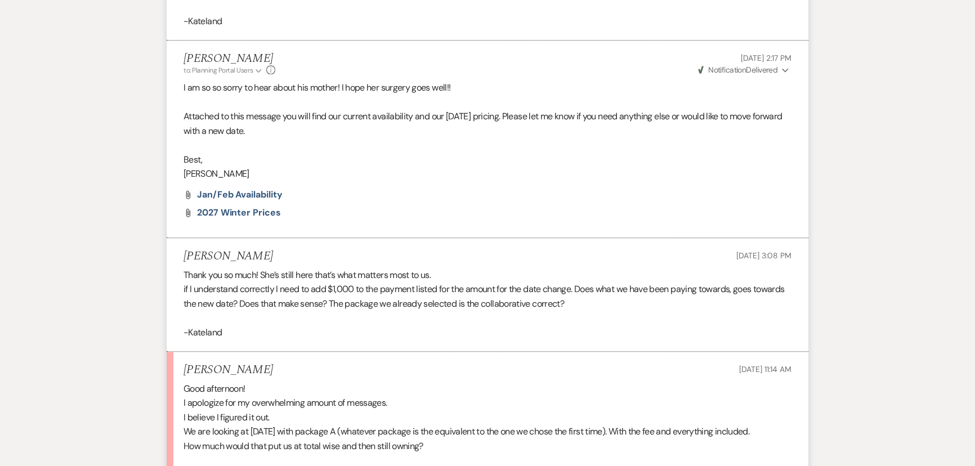
scroll to position [1434, 0]
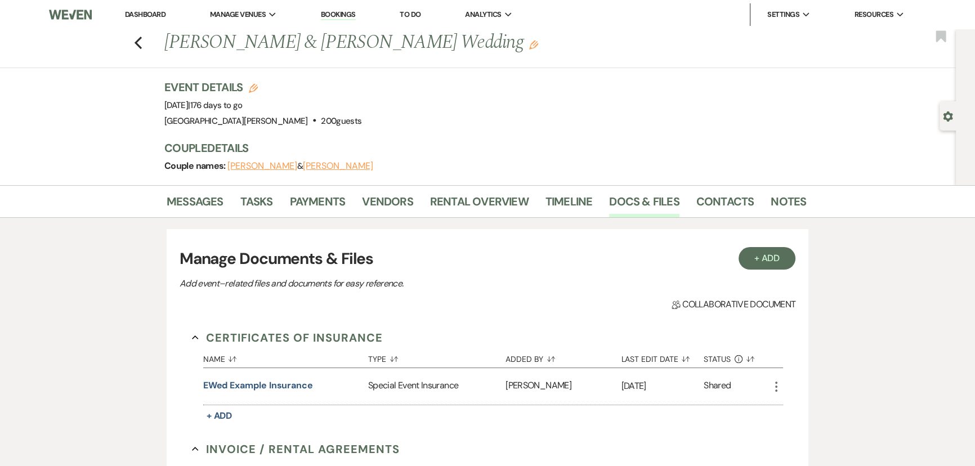
click at [148, 11] on link "Dashboard" at bounding box center [145, 15] width 41 height 10
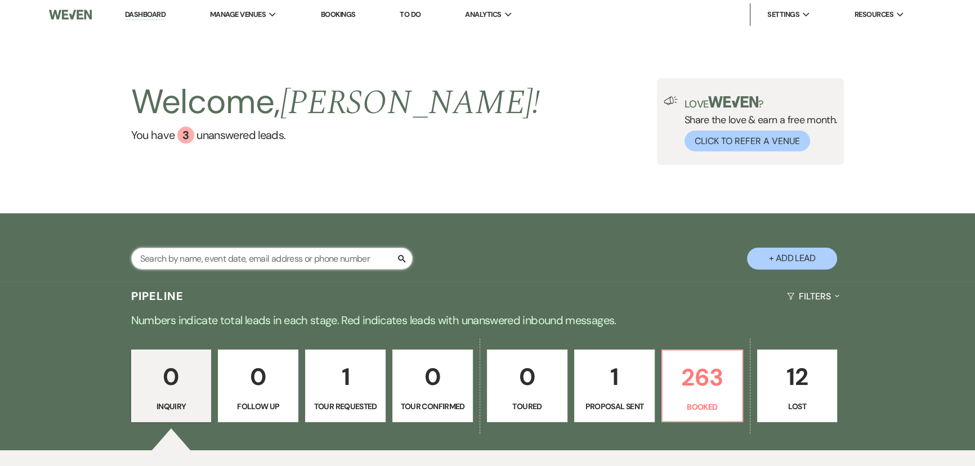
click at [332, 261] on input "text" at bounding box center [272, 259] width 282 height 22
type input "[PERSON_NAME]"
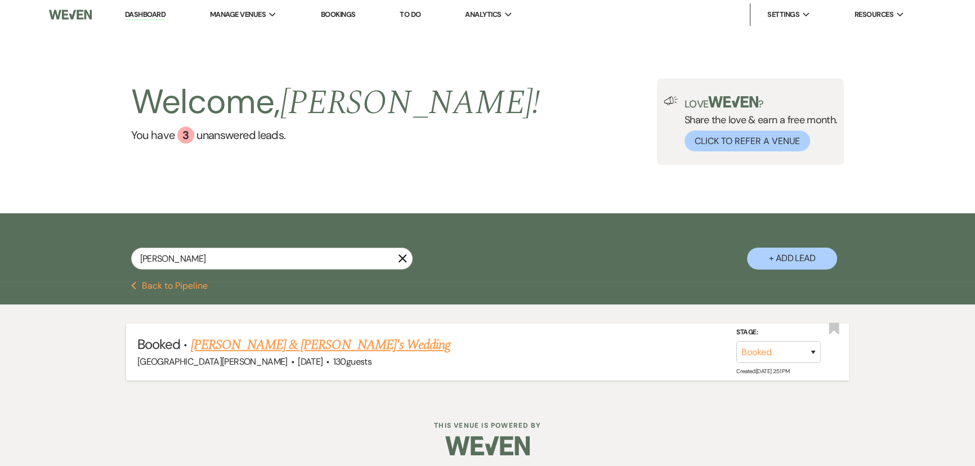
click at [307, 341] on link "[PERSON_NAME] & [PERSON_NAME]'s Wedding" at bounding box center [321, 345] width 260 height 20
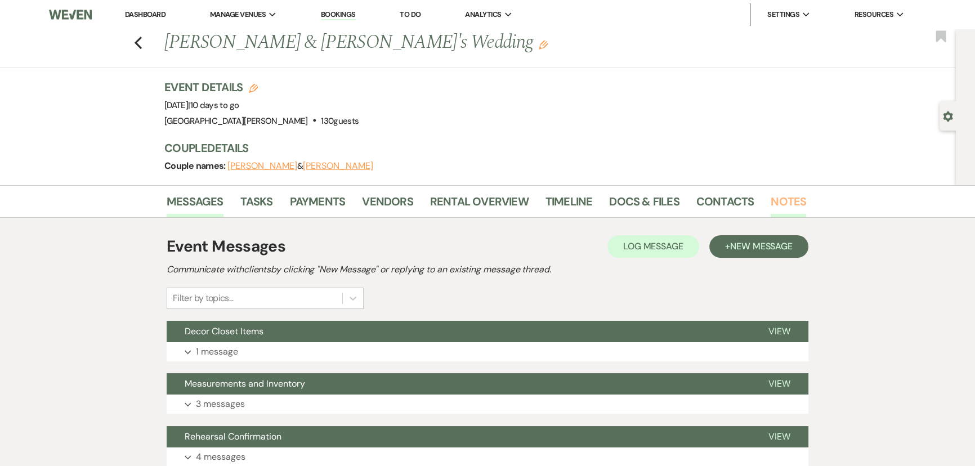
click at [775, 200] on link "Notes" at bounding box center [788, 205] width 35 height 25
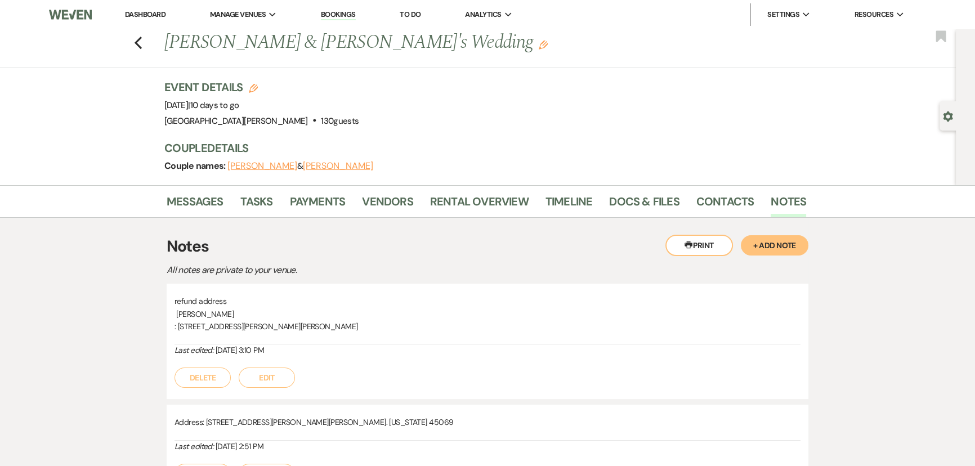
click at [783, 251] on button "+ Add Note" at bounding box center [775, 245] width 68 height 20
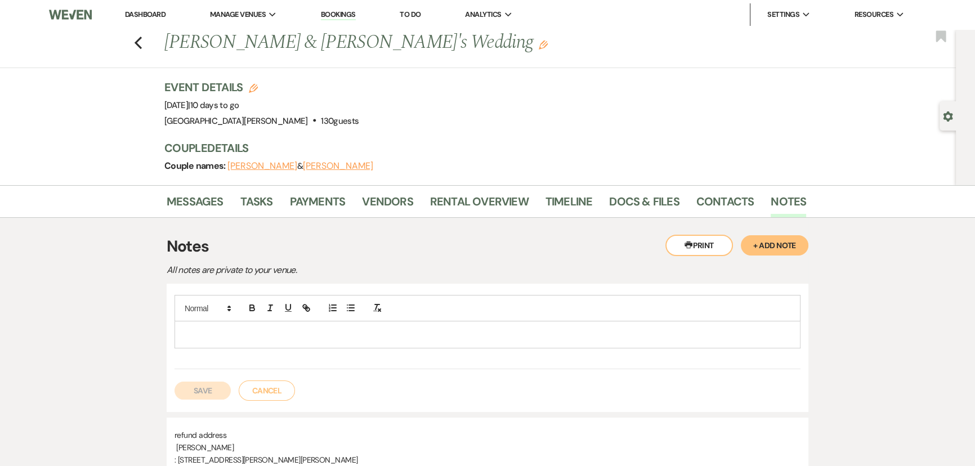
click at [436, 338] on p at bounding box center [488, 334] width 608 height 12
click at [216, 385] on button "Save" at bounding box center [203, 391] width 56 height 18
